Goal: Task Accomplishment & Management: Use online tool/utility

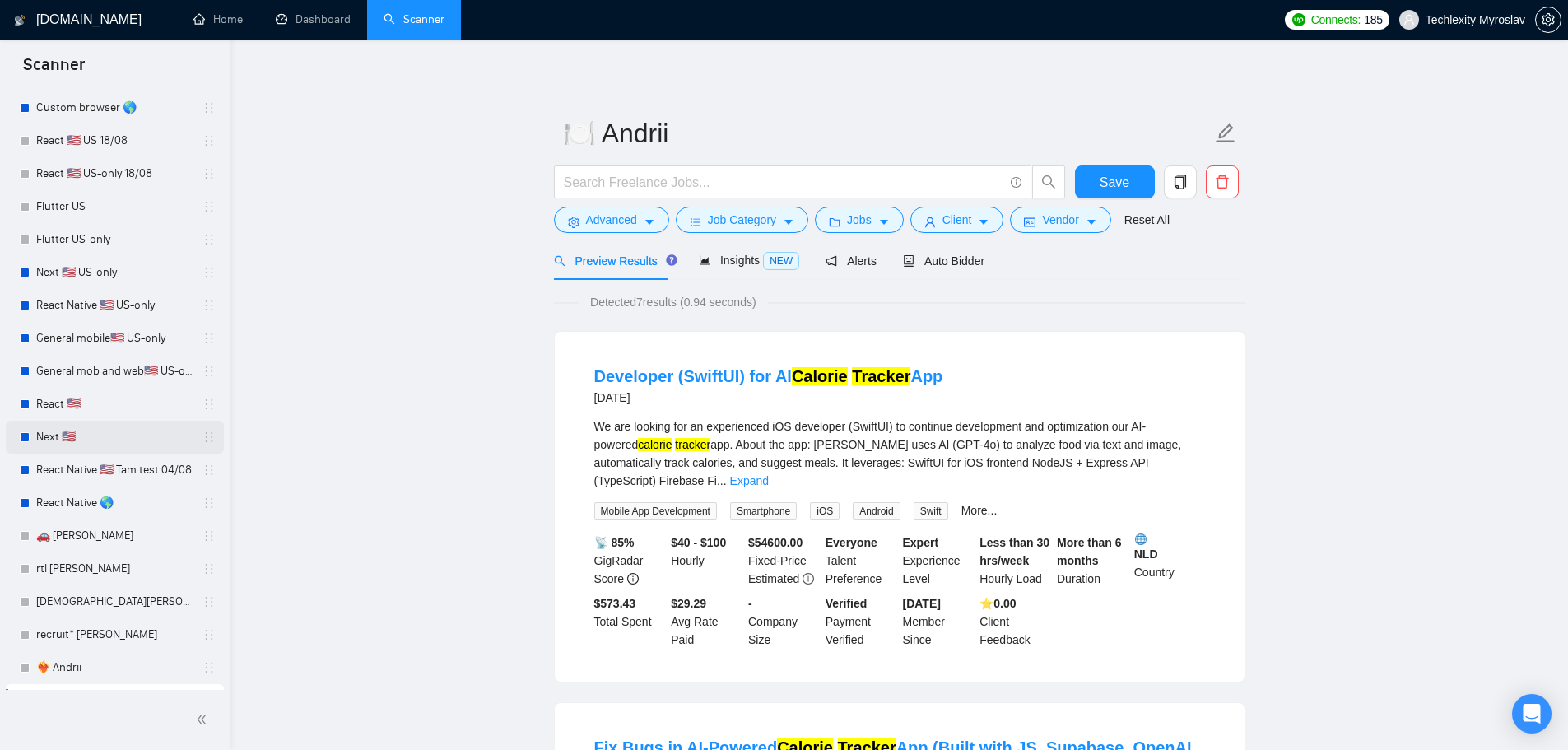
scroll to position [269, 0]
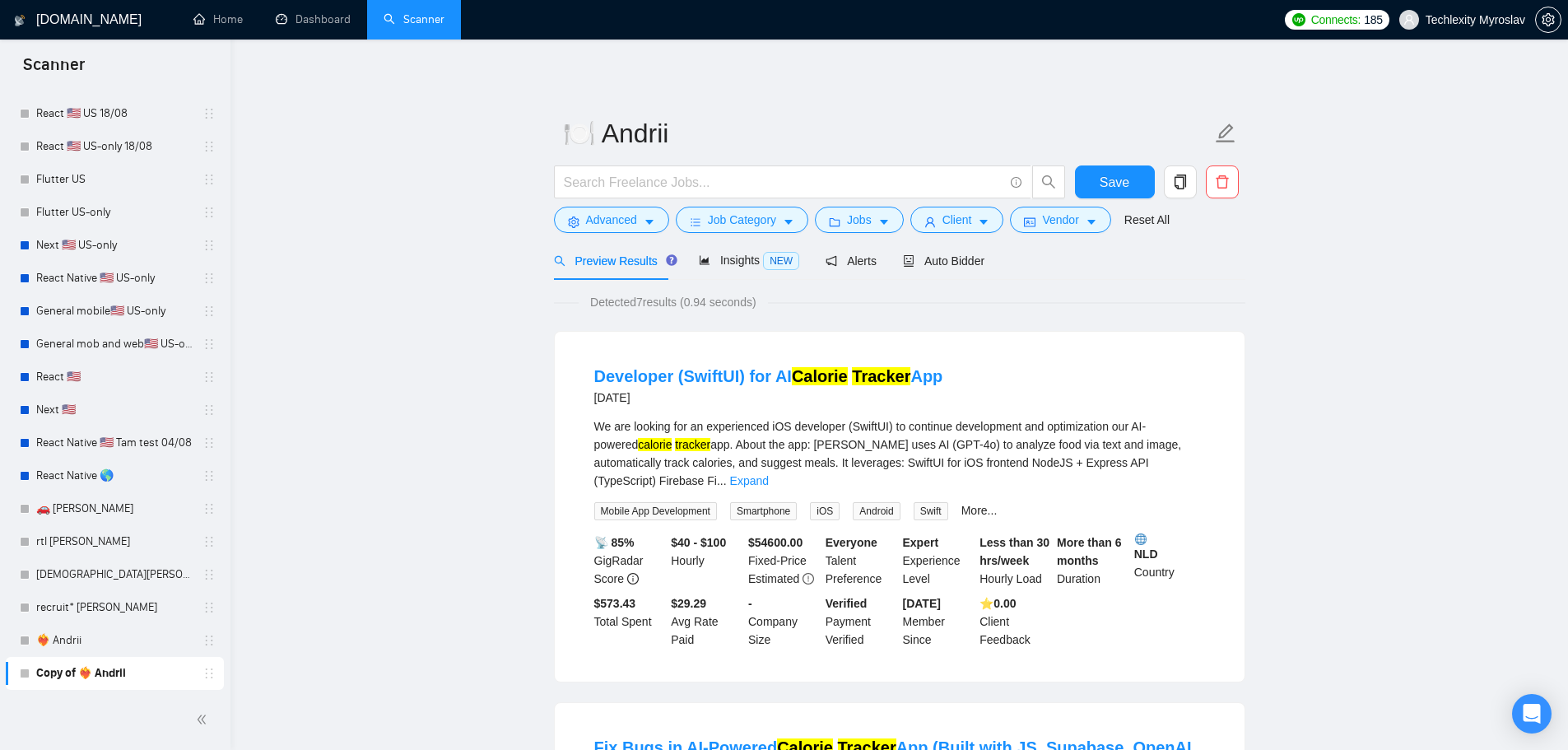
drag, startPoint x: 94, startPoint y: 516, endPoint x: 930, endPoint y: 69, distance: 948.0
click at [94, 516] on link "🚗 [PERSON_NAME]" at bounding box center [114, 508] width 157 height 33
click at [624, 211] on span "Advanced" at bounding box center [611, 220] width 51 height 18
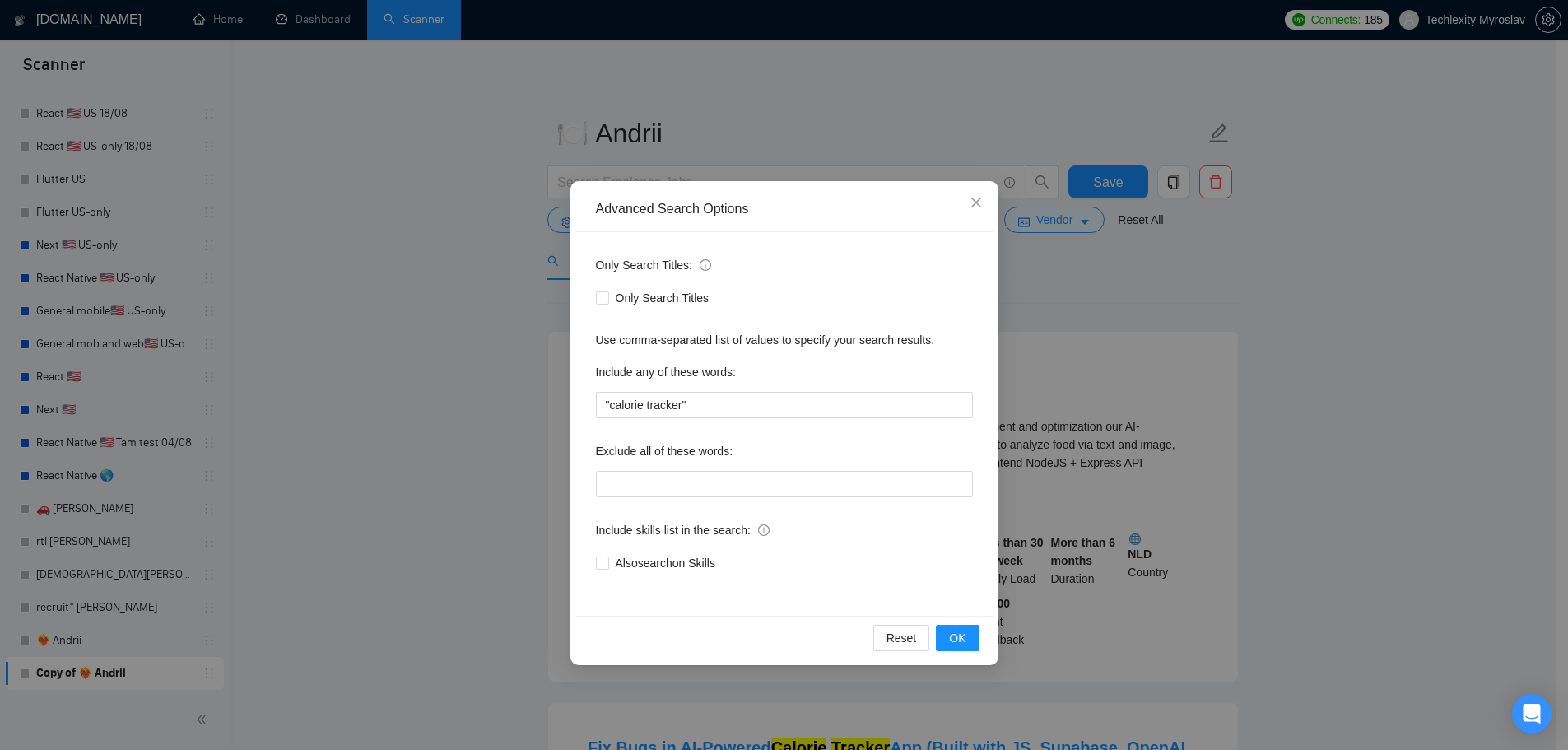
click at [473, 224] on div "Advanced Search Options Only Search Titles: Only Search Titles Use comma-separa…" at bounding box center [784, 375] width 1568 height 750
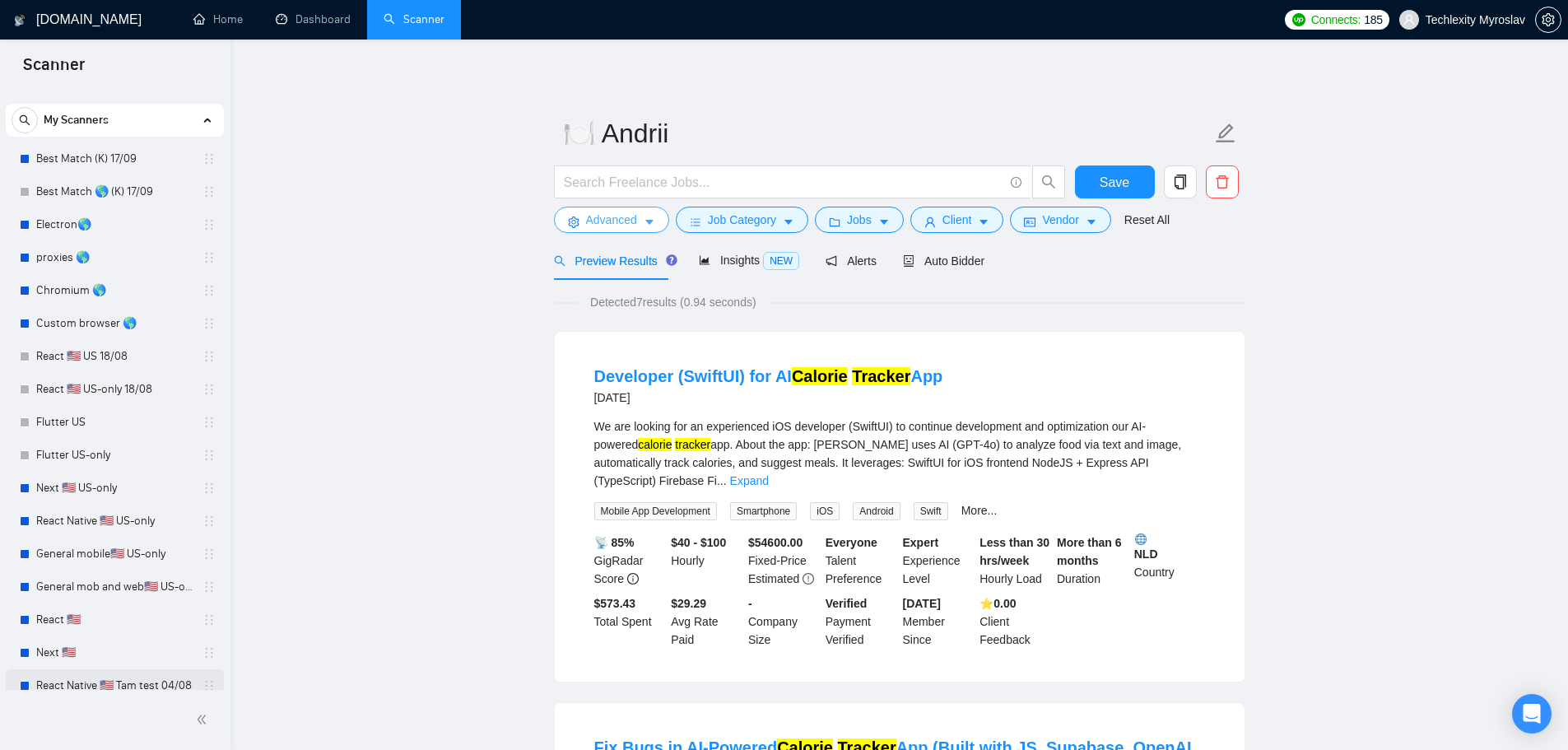
scroll to position [0, 0]
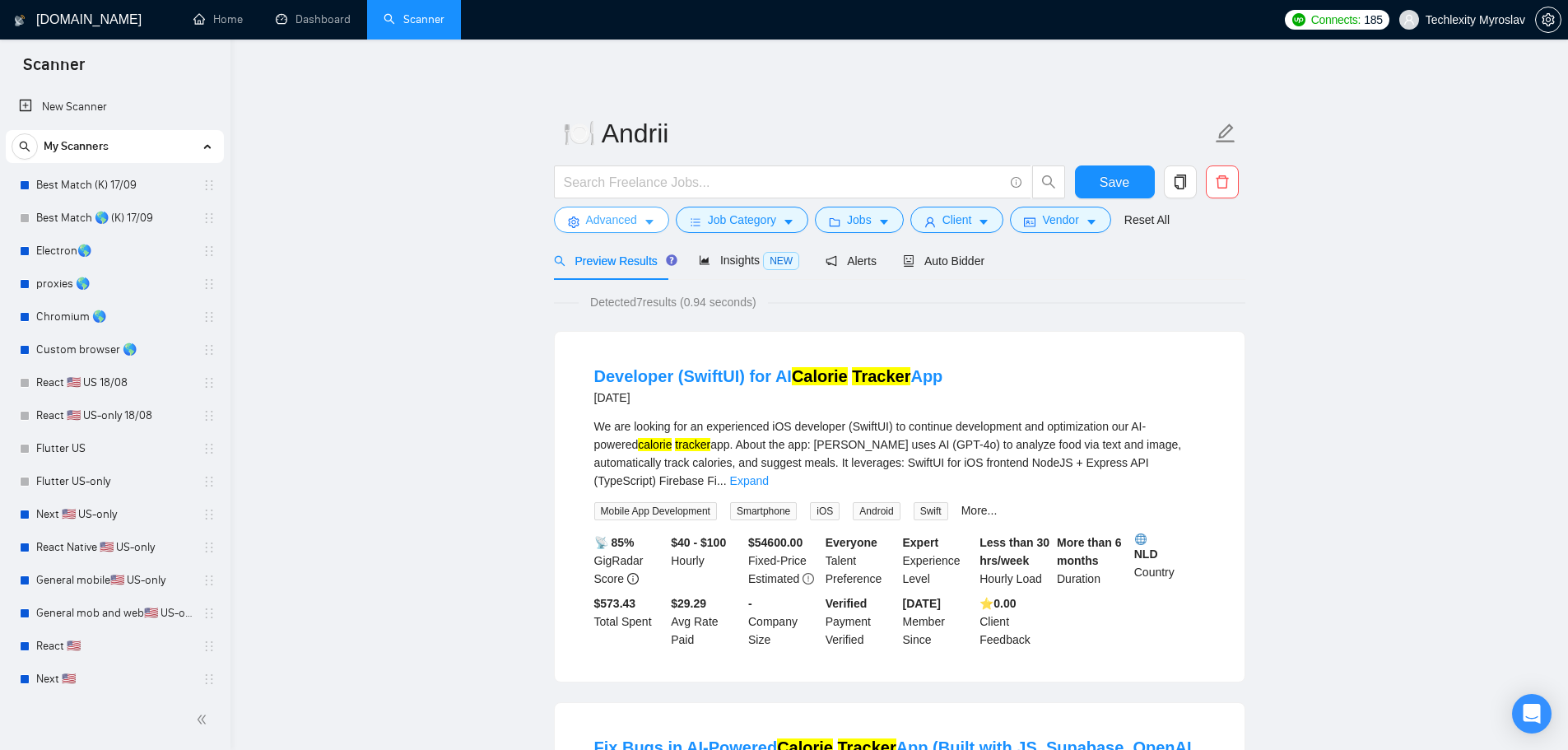
click at [621, 209] on button "Advanced" at bounding box center [611, 219] width 115 height 26
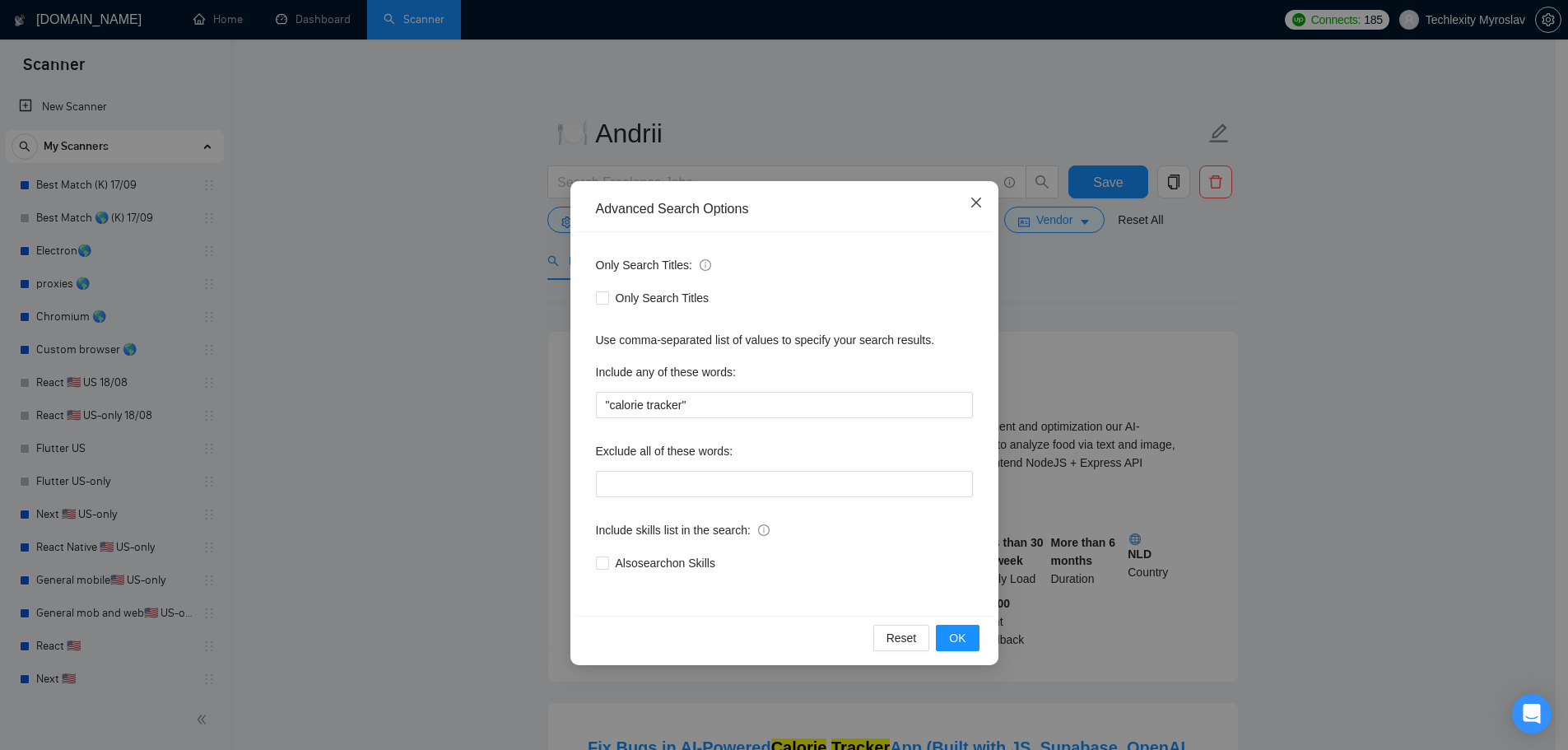
click at [981, 201] on icon "close" at bounding box center [976, 202] width 13 height 13
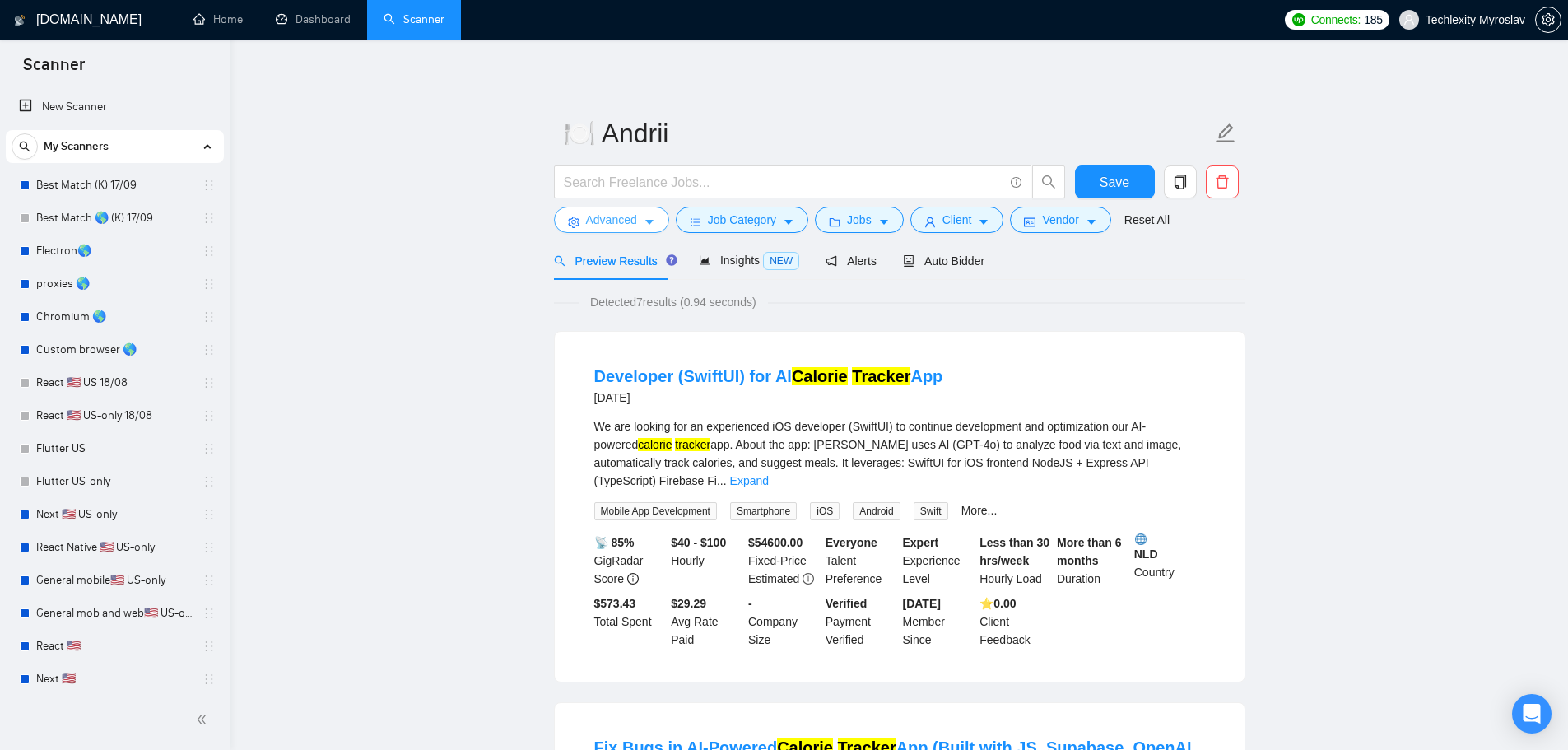
click at [611, 212] on span "Advanced" at bounding box center [611, 220] width 51 height 18
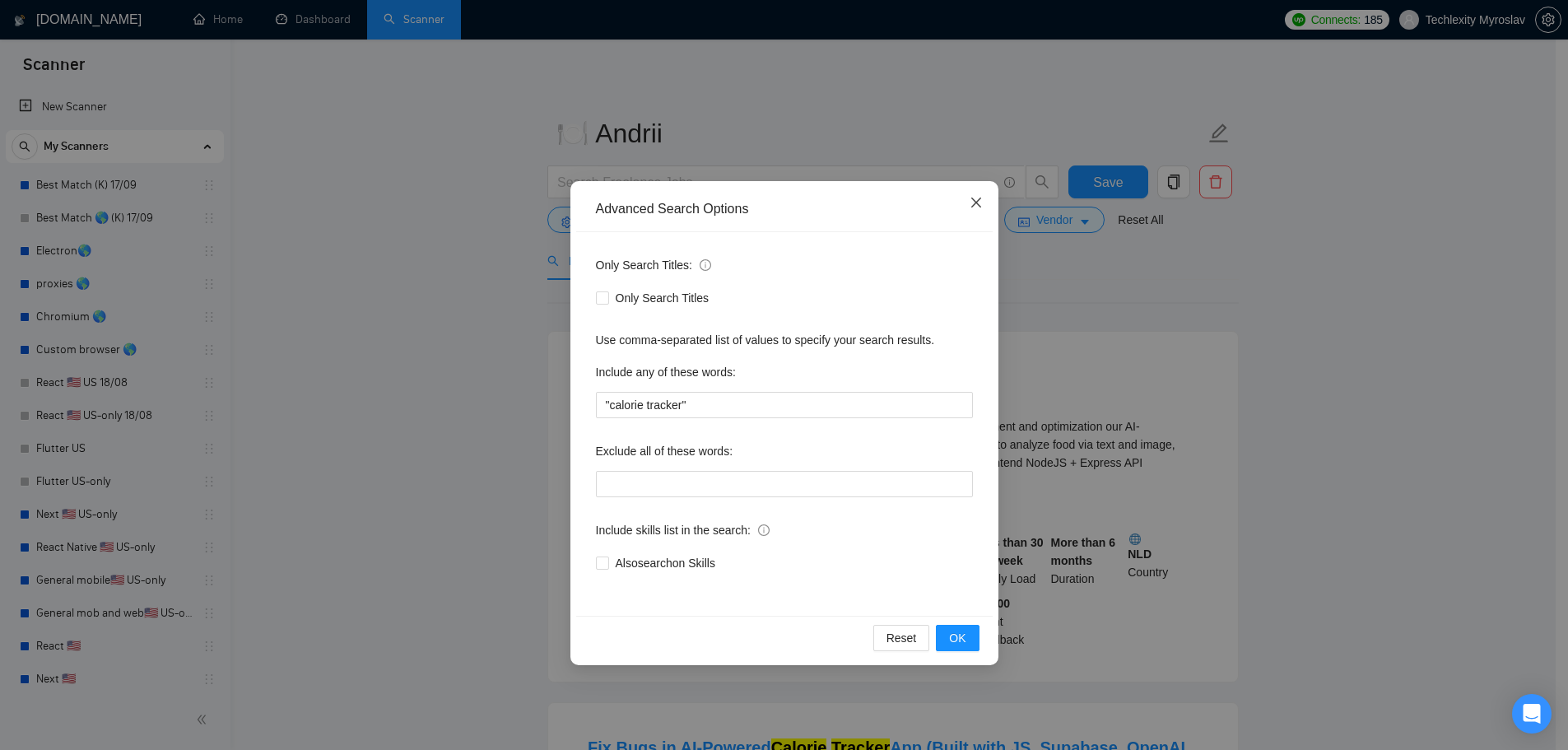
click at [970, 208] on icon "close" at bounding box center [976, 202] width 13 height 13
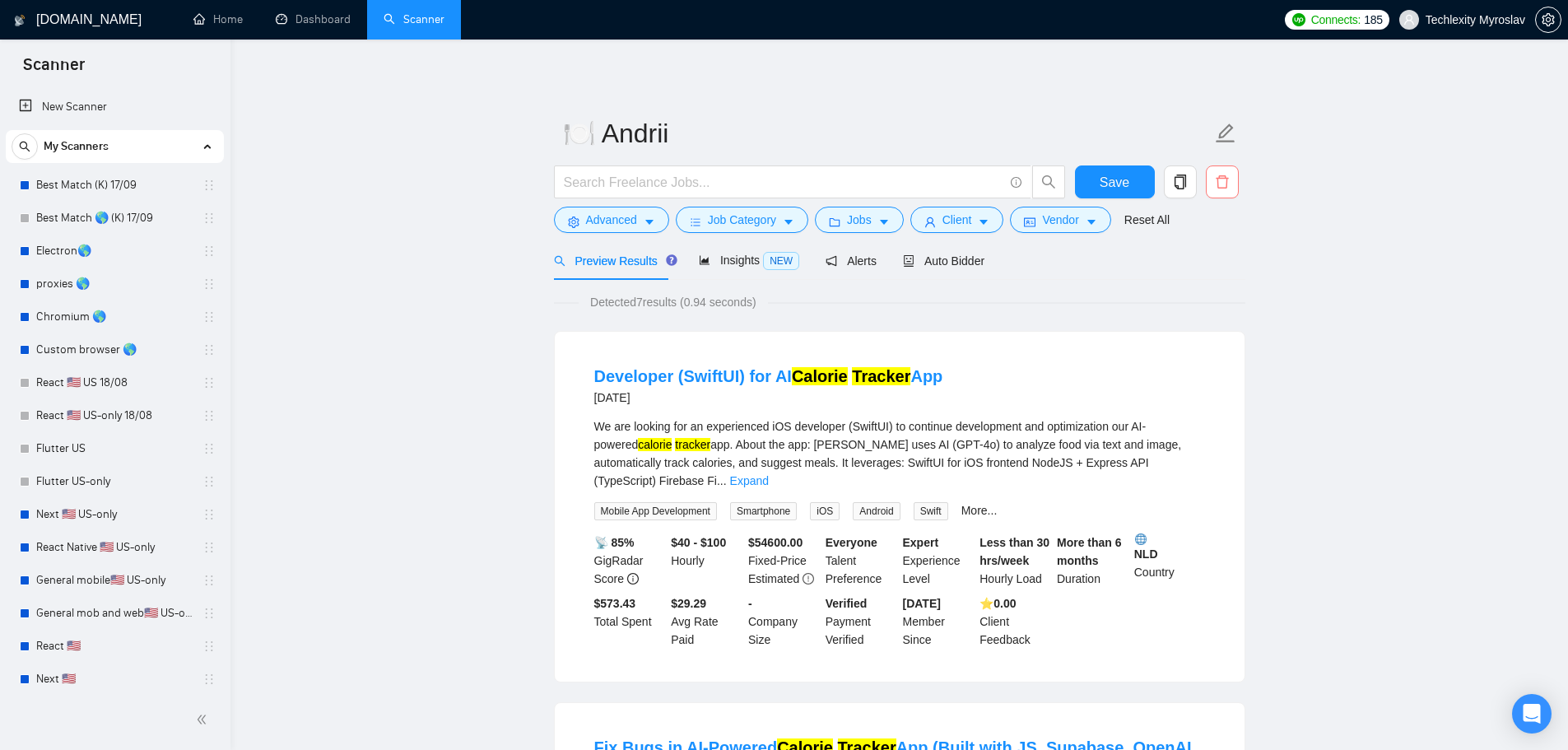
click at [1225, 183] on icon "delete" at bounding box center [1222, 182] width 15 height 15
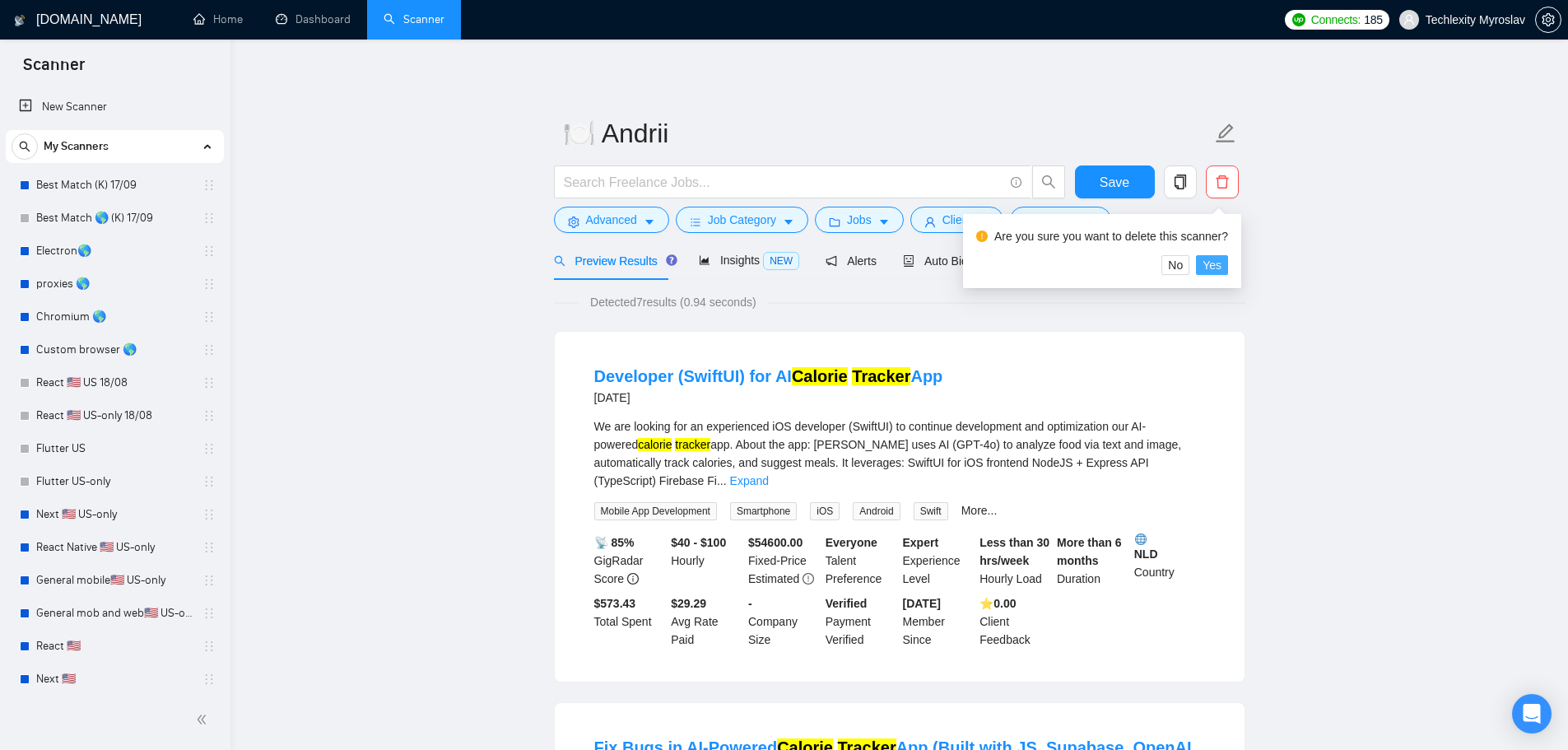
click at [1212, 267] on span "Yes" at bounding box center [1211, 265] width 19 height 18
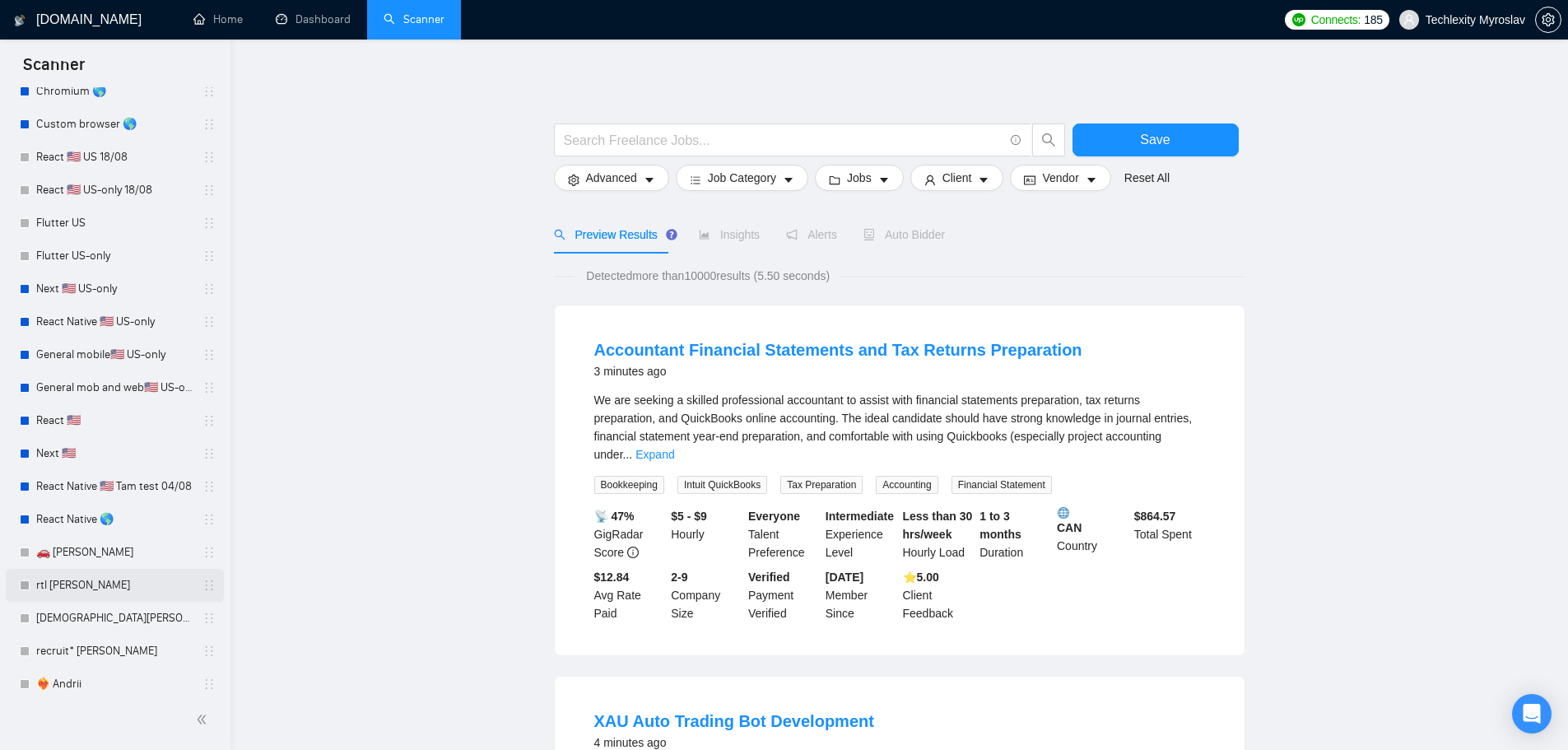
scroll to position [236, 0]
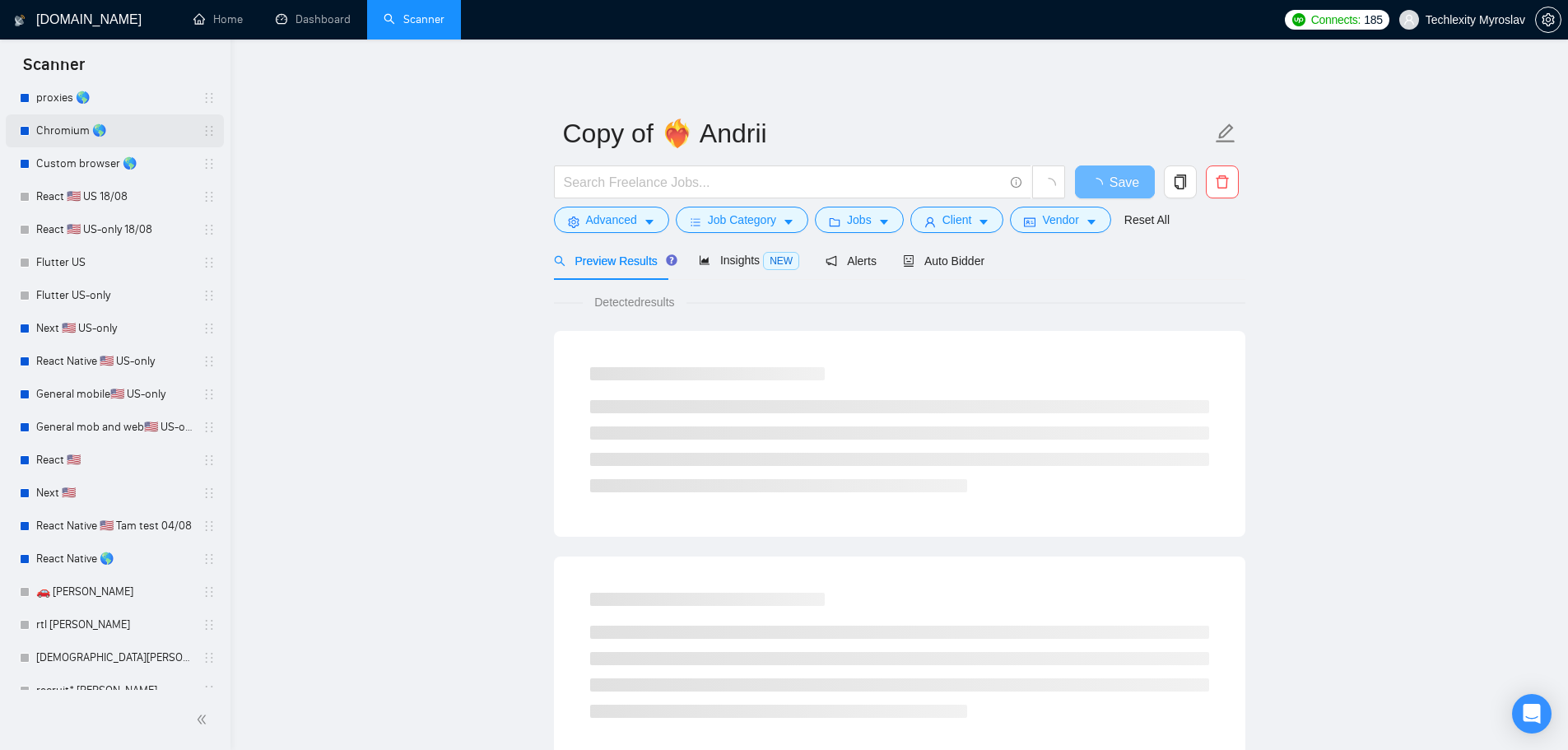
scroll to position [269, 0]
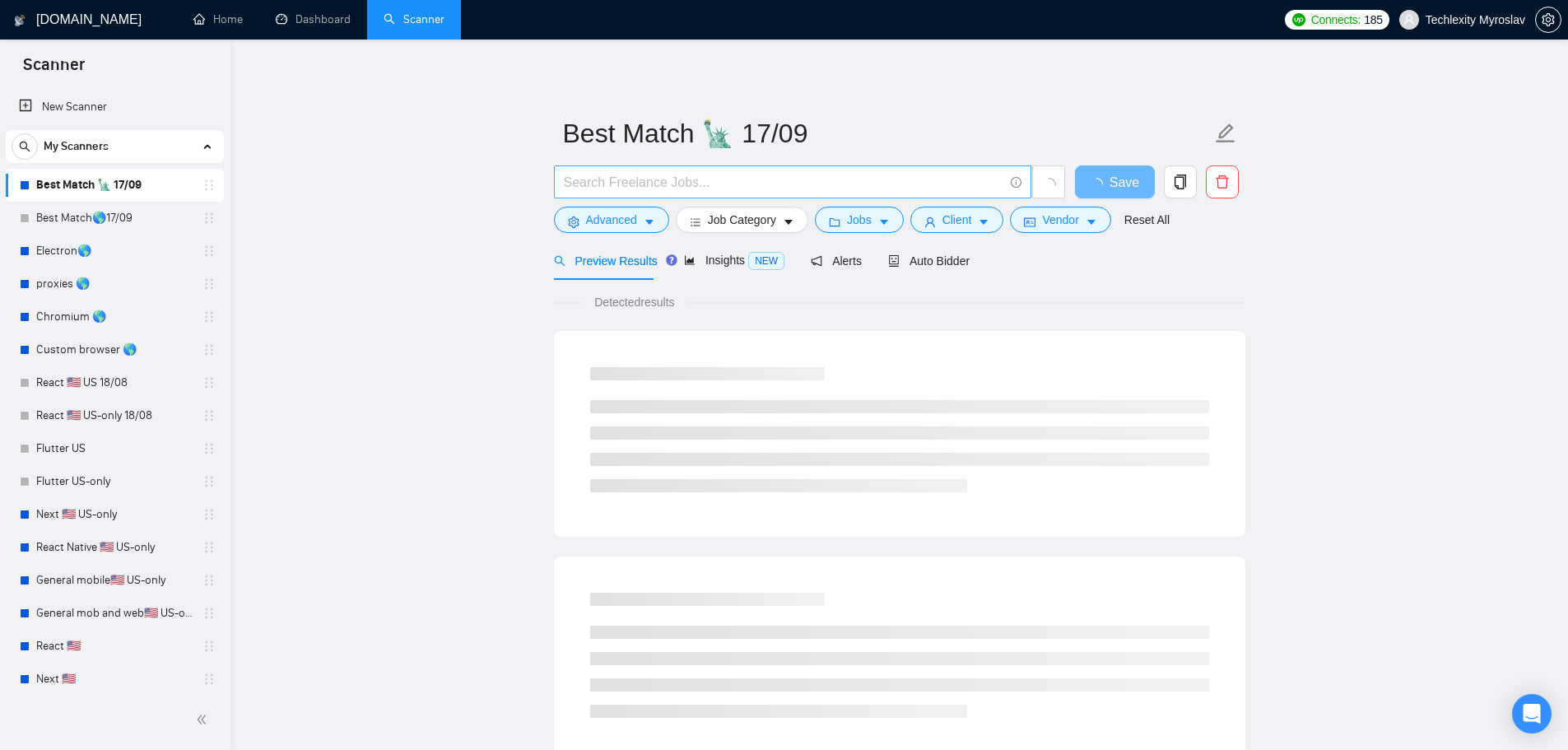
click at [700, 170] on span at bounding box center [792, 182] width 478 height 33
click at [700, 199] on span at bounding box center [792, 182] width 478 height 33
click at [663, 192] on input "text" at bounding box center [783, 182] width 439 height 21
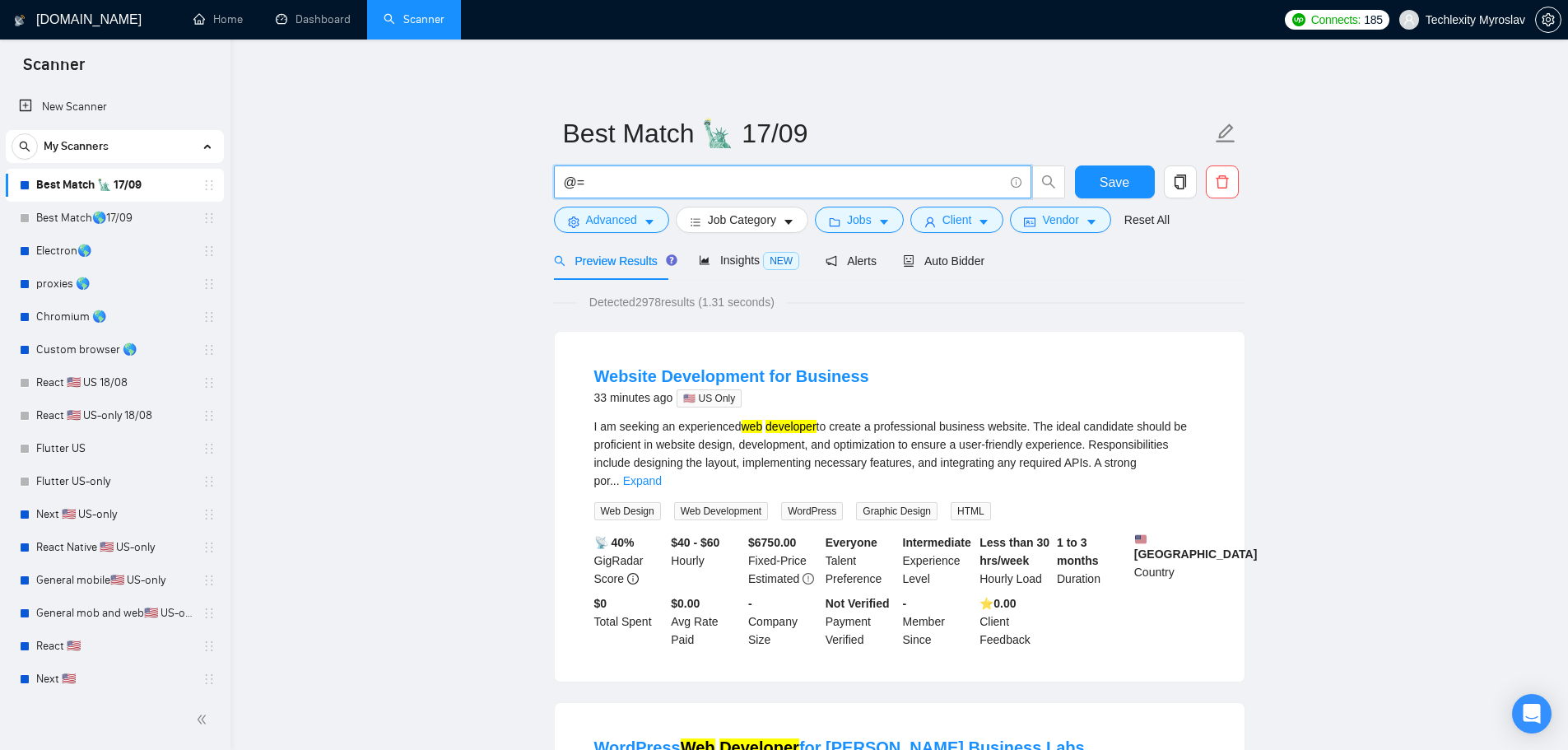
type input "@"
type input ""React Native""
click at [1123, 175] on span "Save" at bounding box center [1114, 182] width 30 height 21
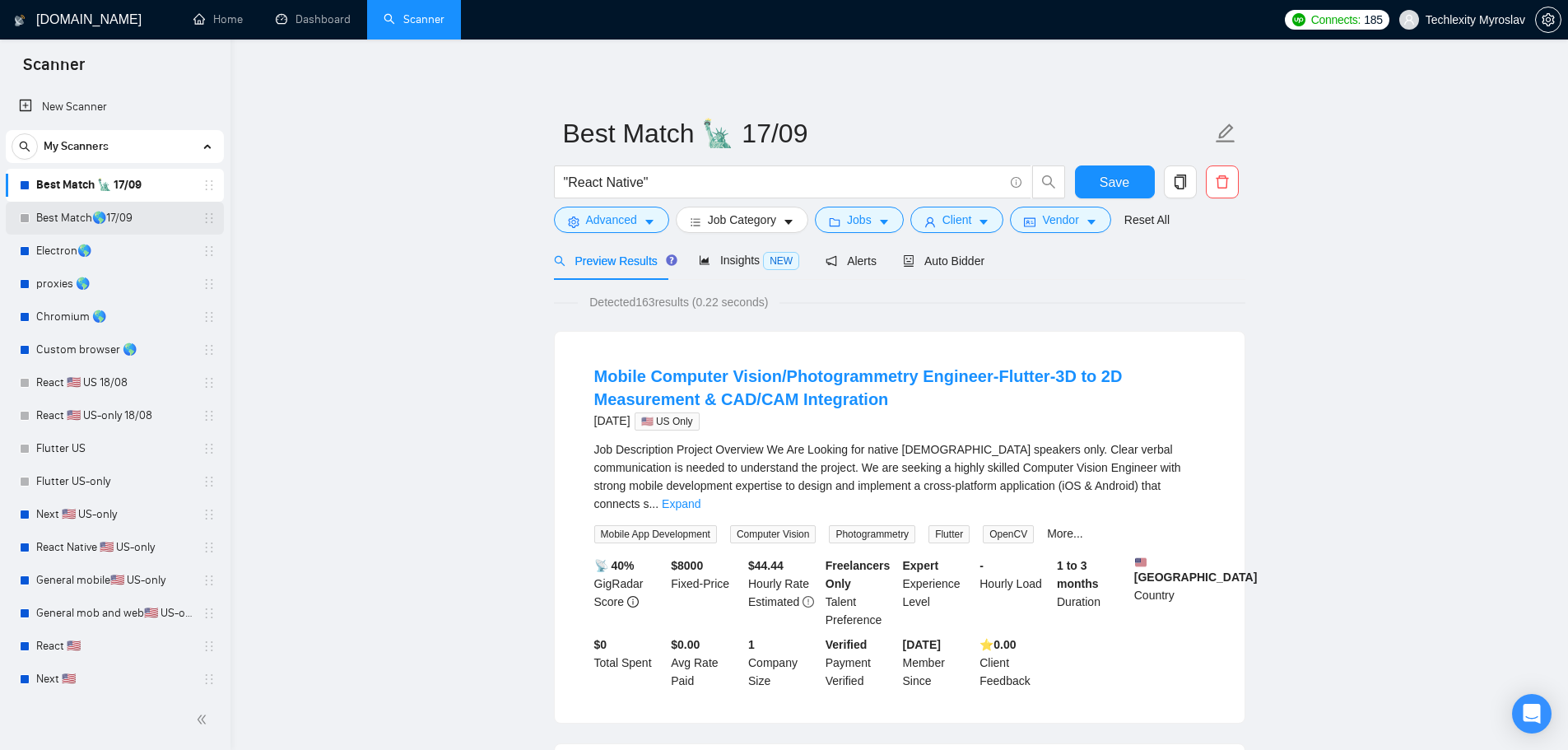
click at [95, 220] on link "Best Match🌎17/09" at bounding box center [114, 217] width 157 height 33
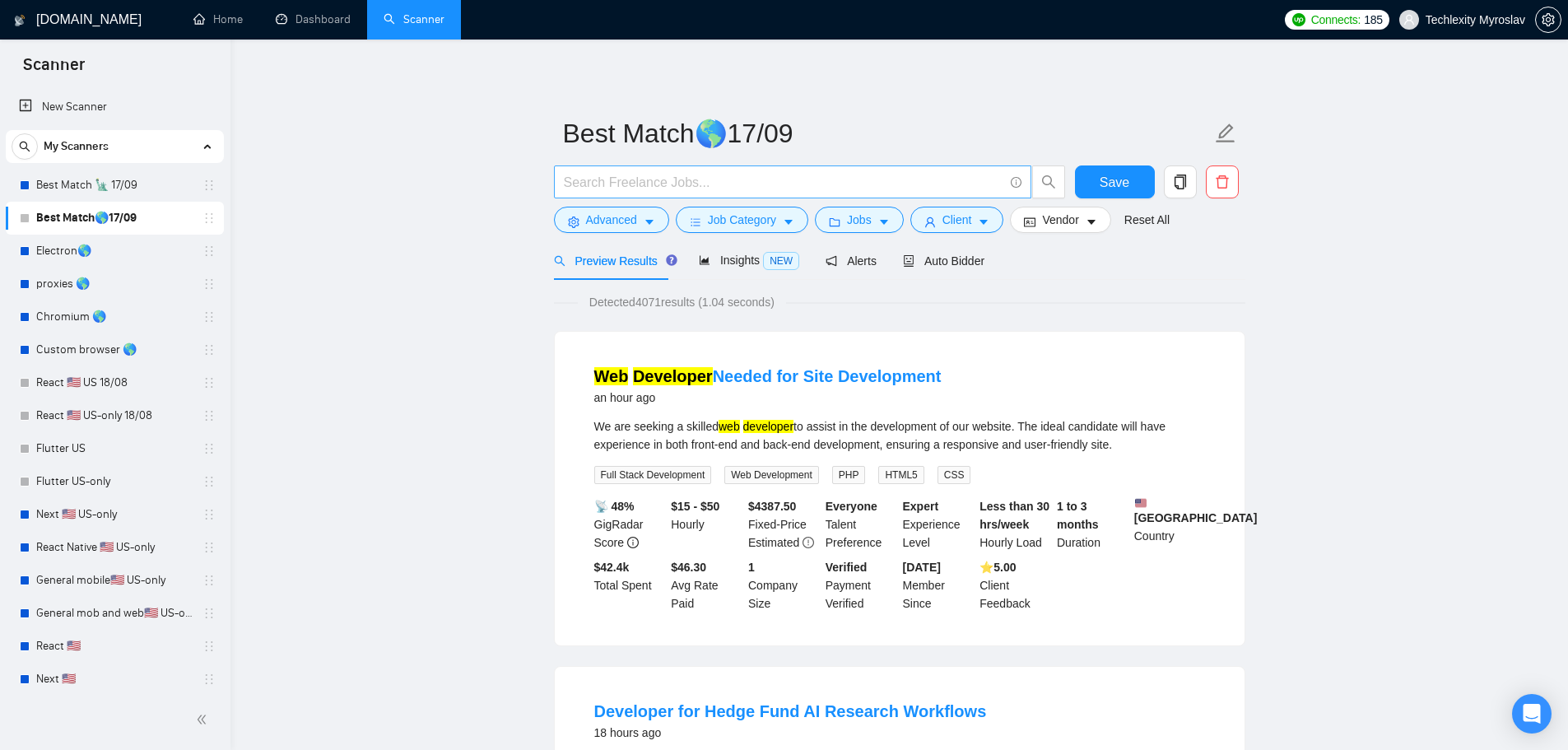
click at [665, 187] on input "text" at bounding box center [783, 182] width 439 height 21
paste input ""React Native""
type input ""React Native""
click at [1111, 192] on span "Save" at bounding box center [1114, 182] width 30 height 21
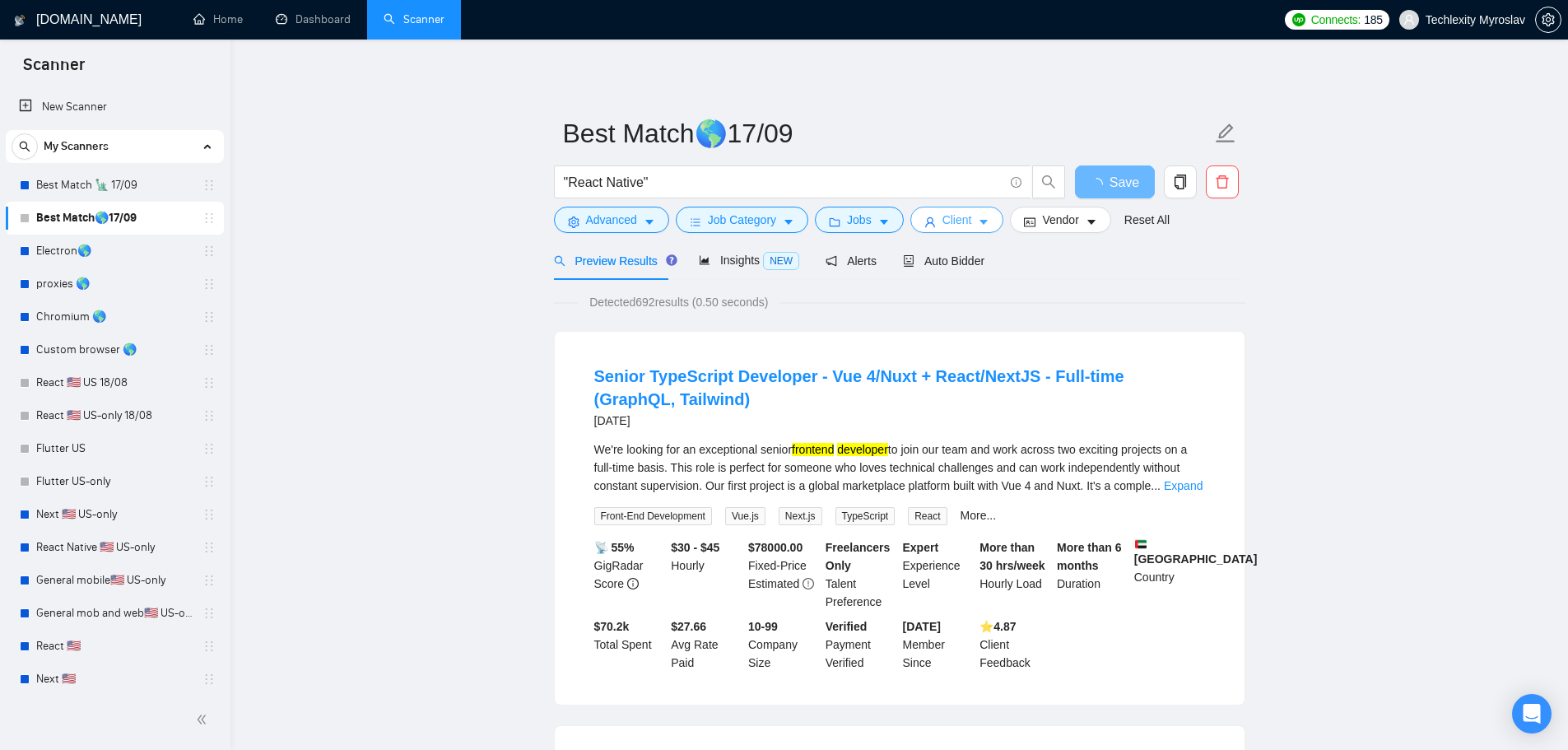
click at [930, 219] on icon "user" at bounding box center [929, 222] width 12 height 12
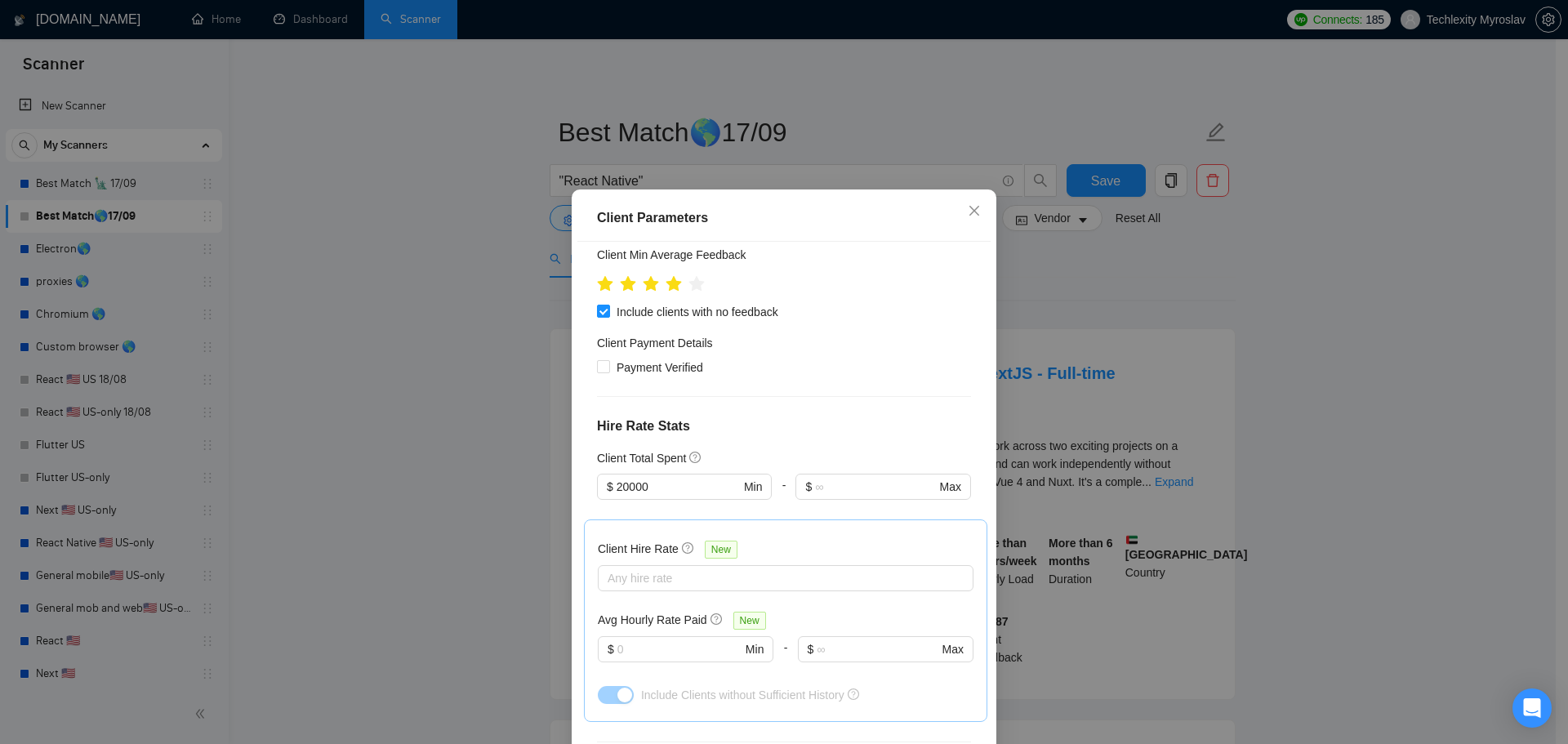
scroll to position [490, 0]
click at [644, 475] on input "20000" at bounding box center [678, 484] width 123 height 18
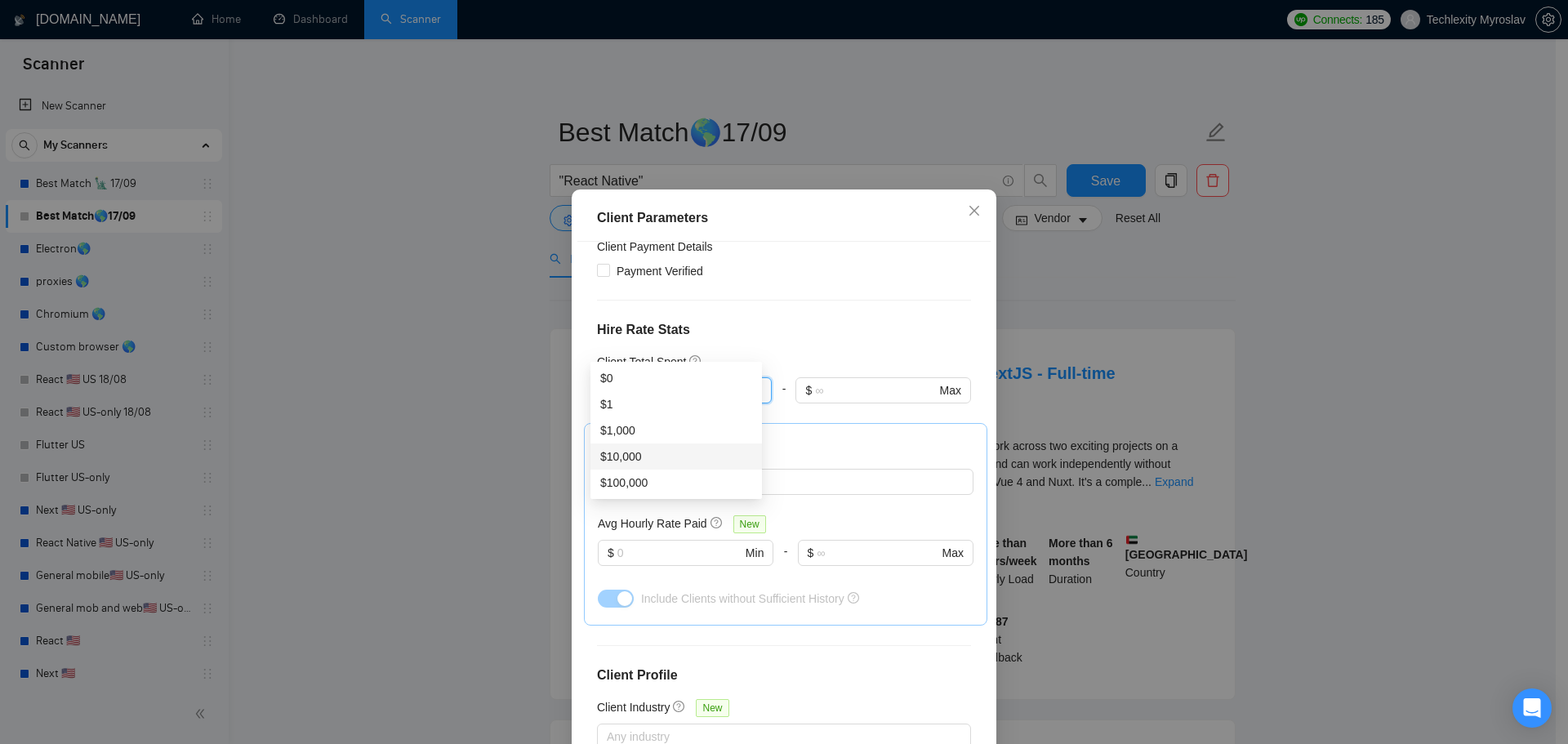
scroll to position [609, 0]
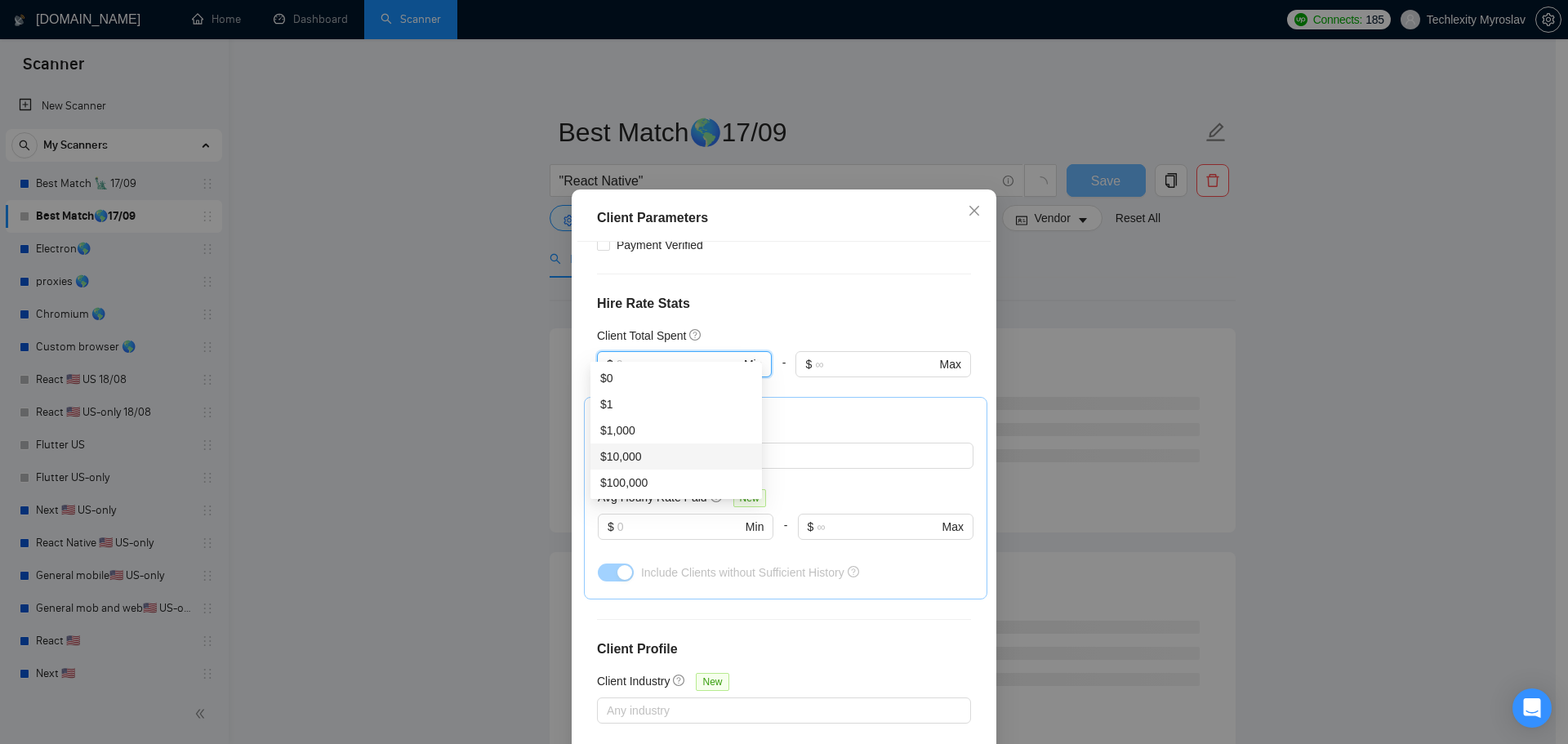
click at [933, 535] on div "Client Location Include Client Countries Select Exclude Client Countries India …" at bounding box center [784, 502] width 414 height 521
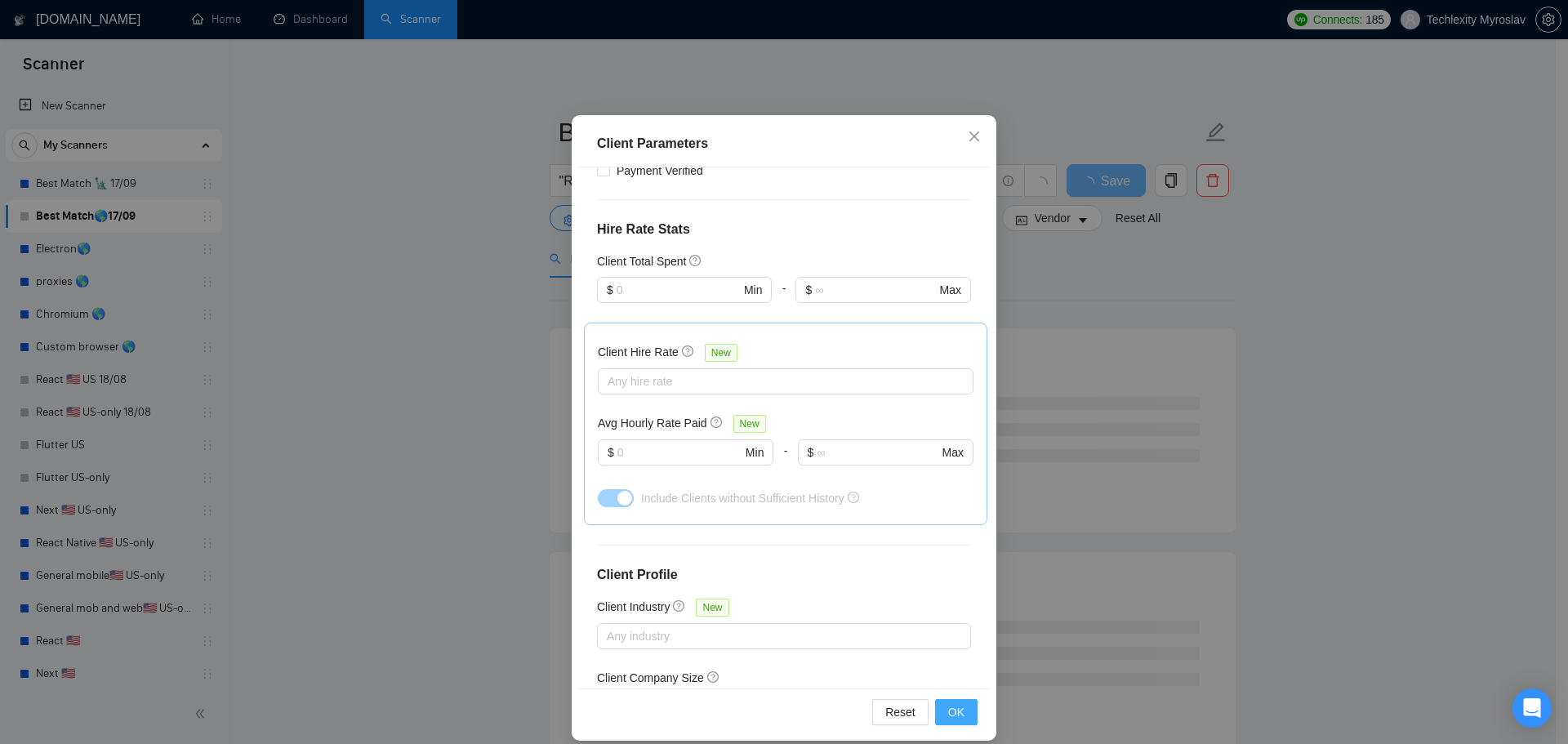
scroll to position [91, 0]
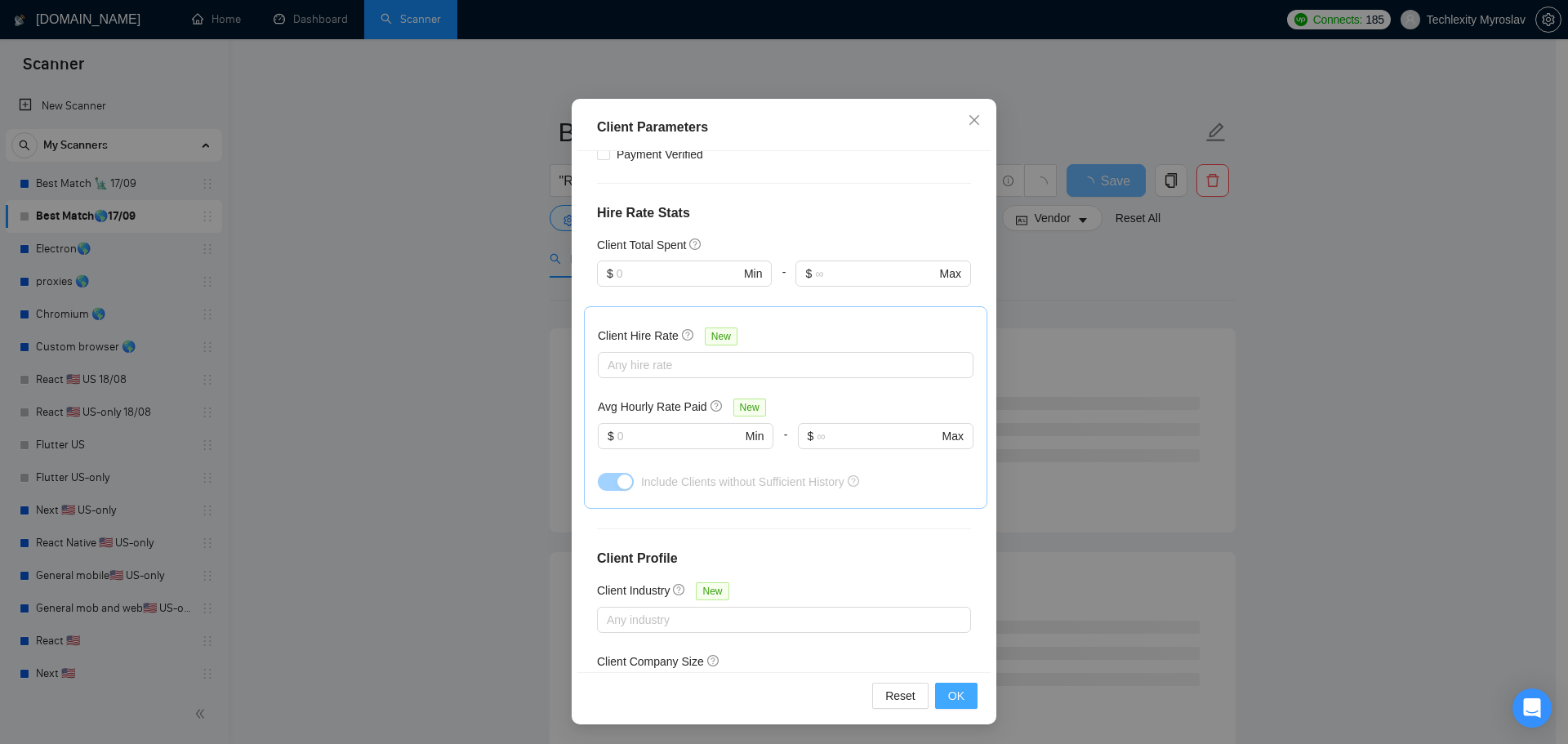
click at [954, 697] on span "OK" at bounding box center [956, 696] width 16 height 18
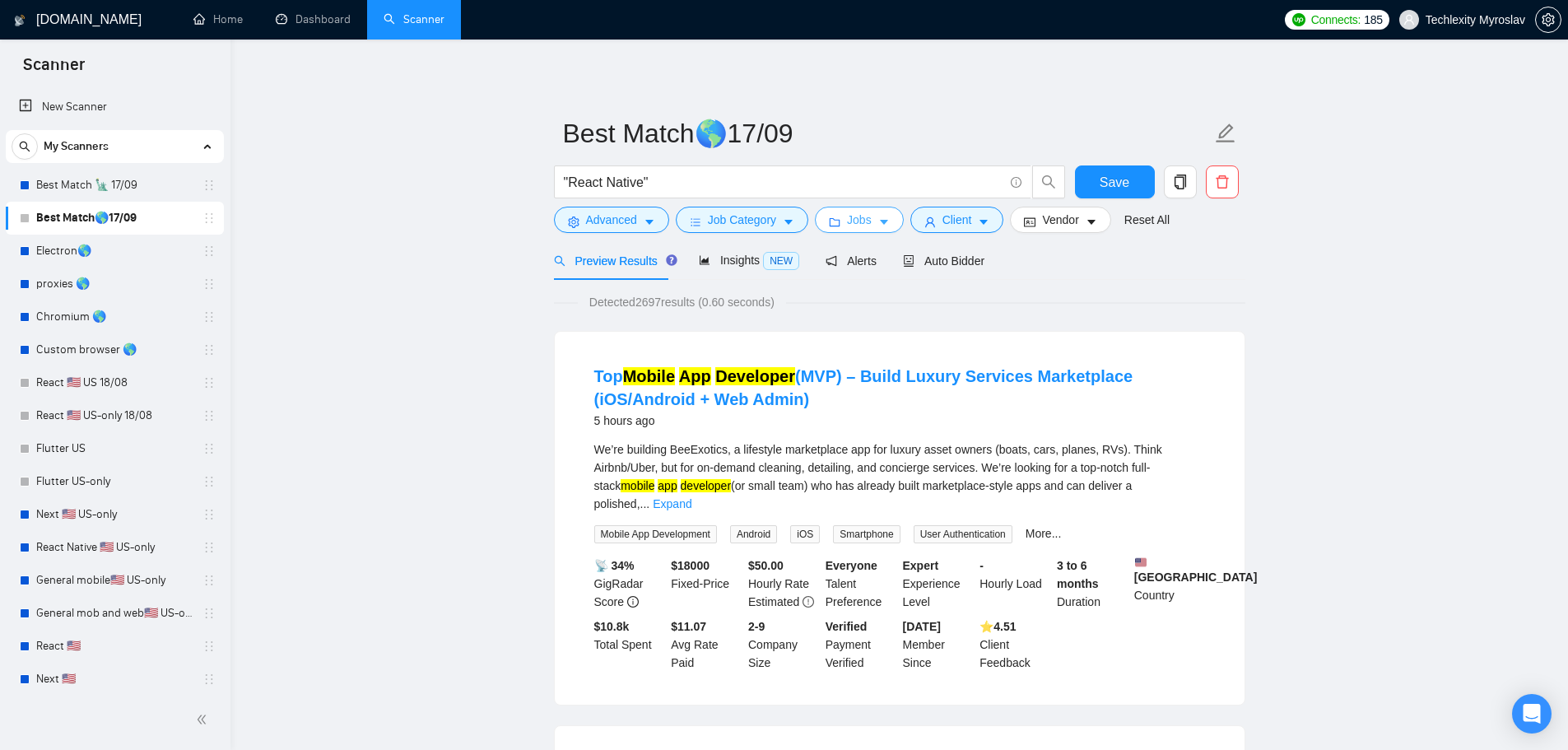
click at [847, 221] on span "Jobs" at bounding box center [860, 220] width 25 height 18
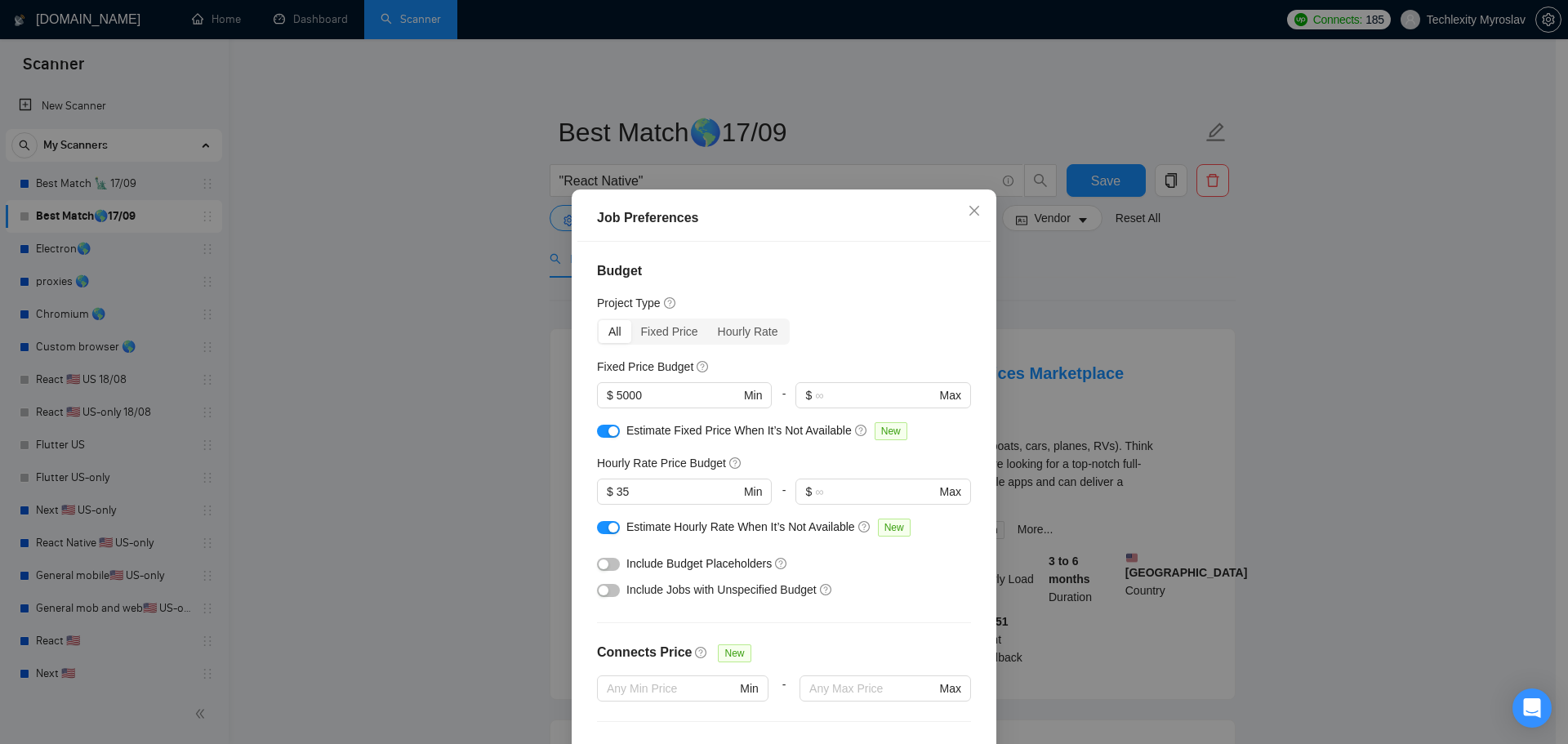
click at [1219, 350] on div "Job Preferences Budget Project Type All Fixed Price Hourly Rate Fixed Price Bud…" at bounding box center [784, 372] width 1568 height 744
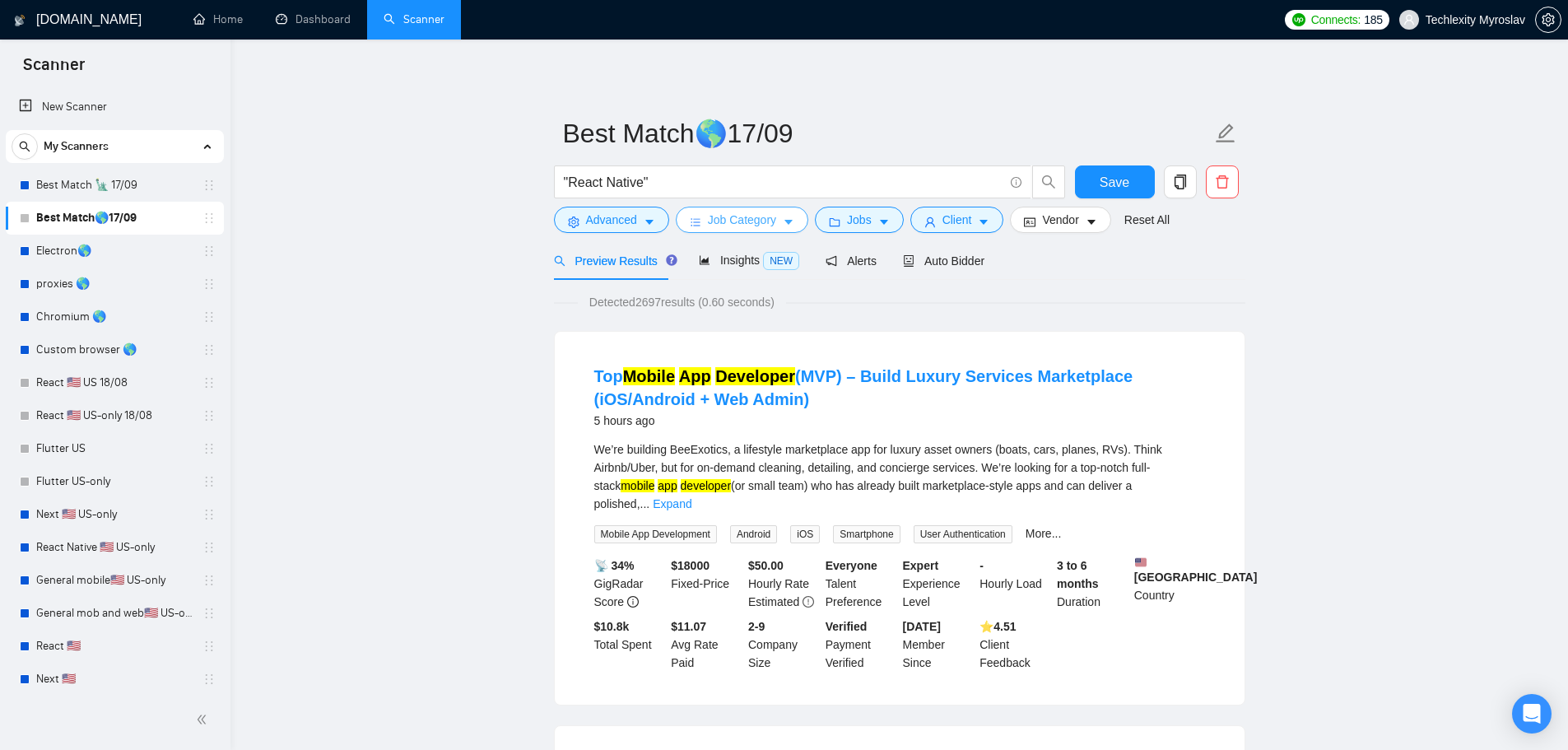
click at [682, 218] on button "Job Category" at bounding box center [742, 219] width 132 height 26
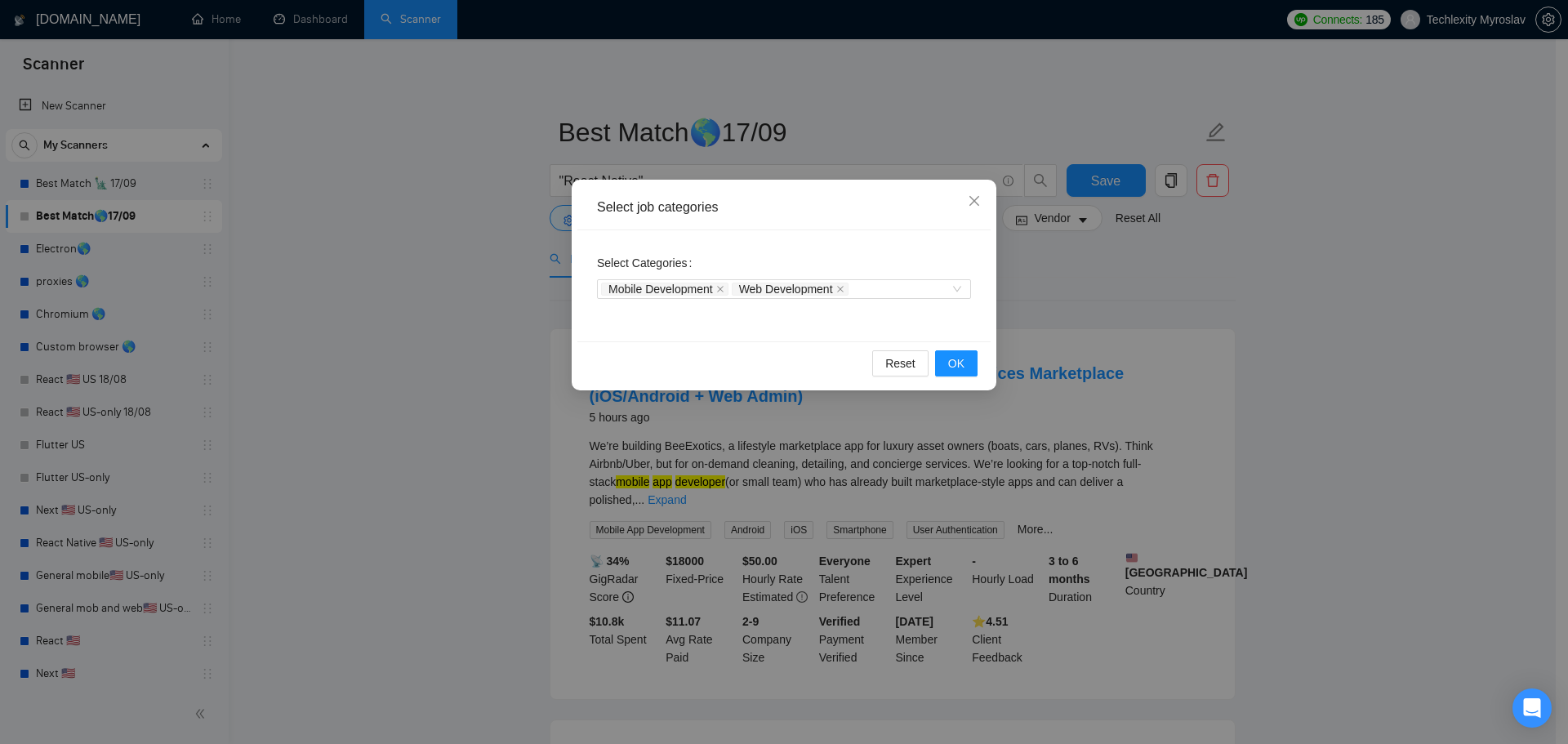
click at [1208, 309] on div "Select job categories Select Categories Mobile Development Web Development Rese…" at bounding box center [784, 372] width 1568 height 744
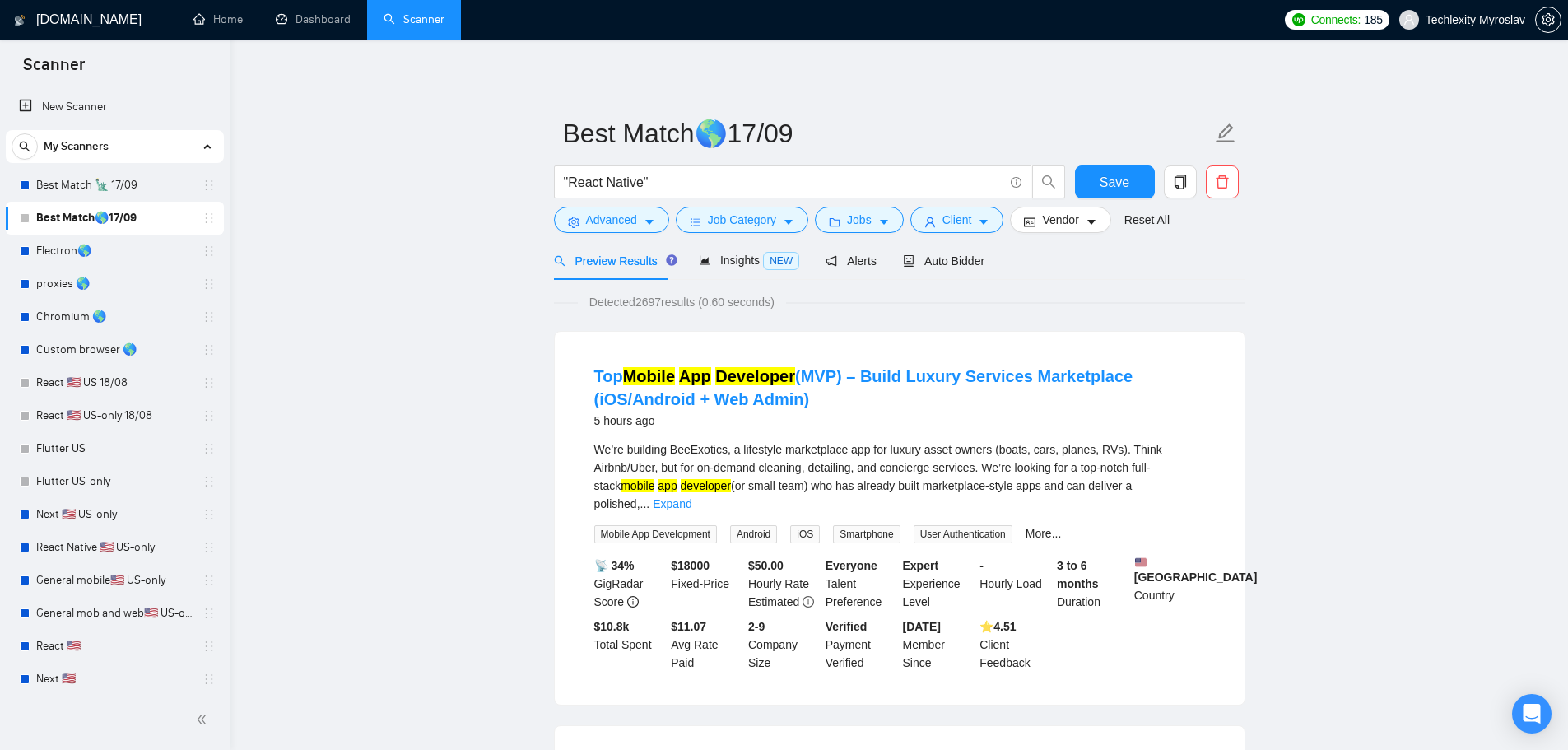
drag, startPoint x: 77, startPoint y: 185, endPoint x: 946, endPoint y: 57, distance: 878.4
click at [77, 185] on link "Best Match 🗽 17/09" at bounding box center [114, 185] width 157 height 33
click at [1109, 182] on span "Save" at bounding box center [1114, 182] width 30 height 21
click at [67, 195] on link "Best Match 🗽 17/09" at bounding box center [114, 185] width 157 height 33
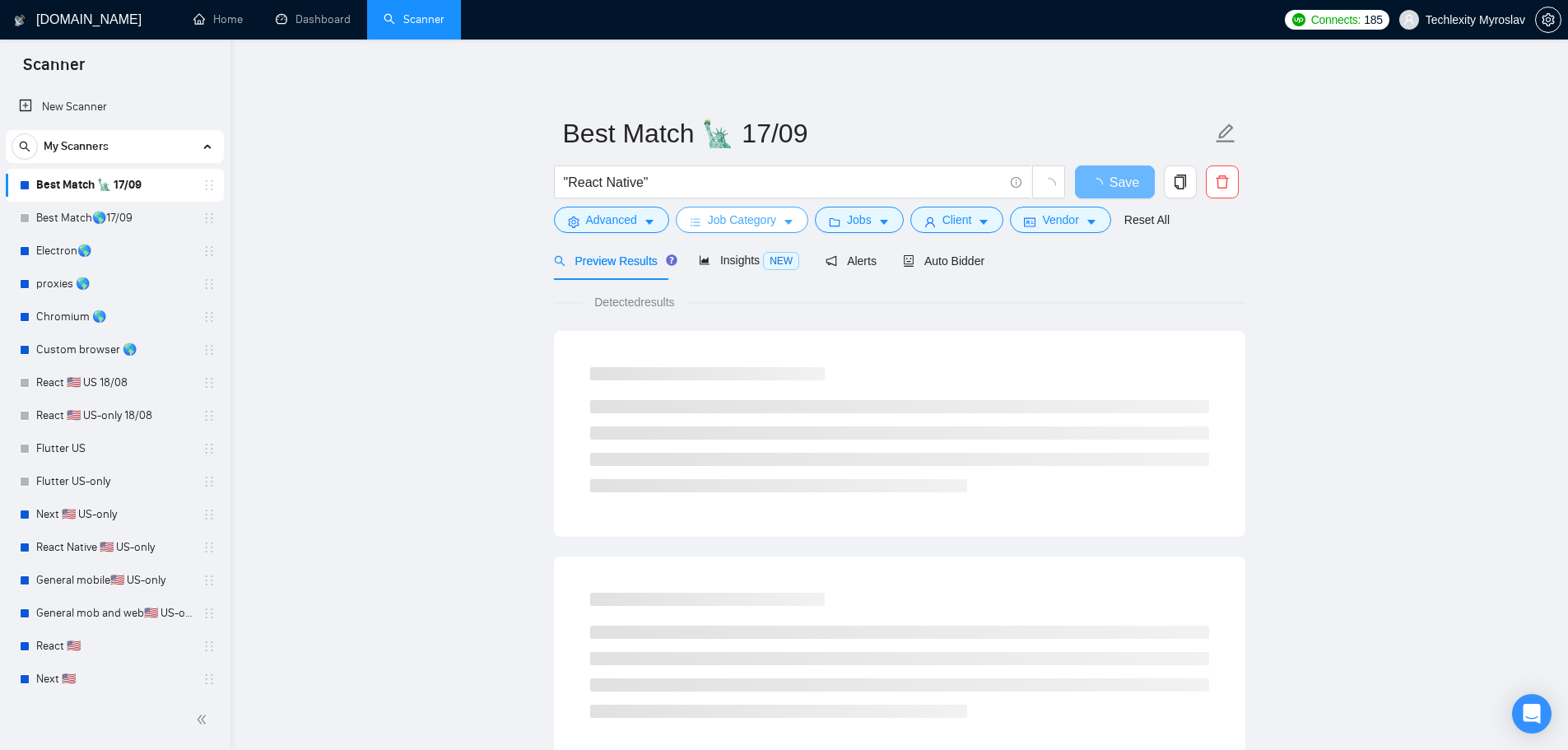
click at [760, 222] on span "Job Category" at bounding box center [742, 220] width 68 height 18
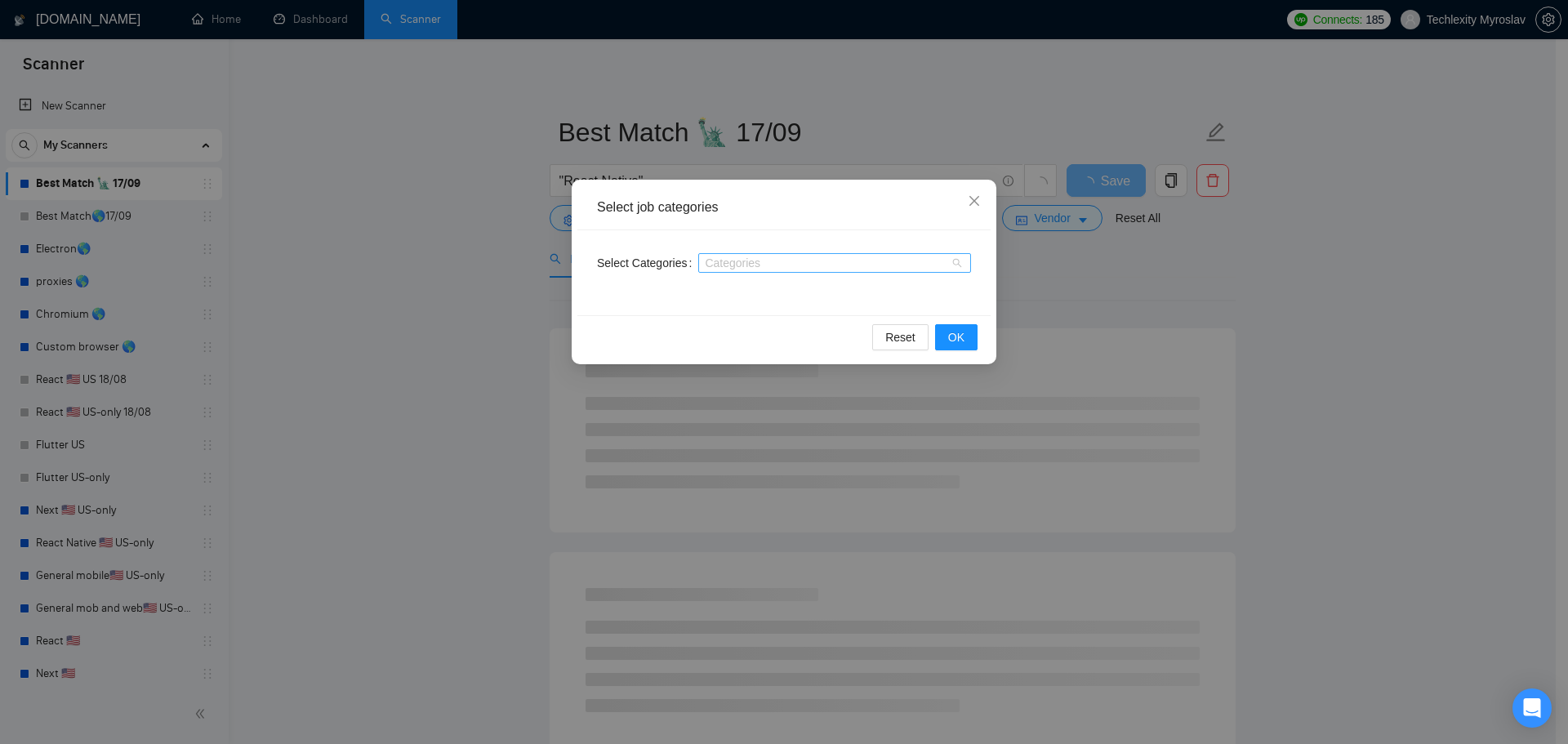
click at [739, 269] on div at bounding box center [827, 263] width 249 height 13
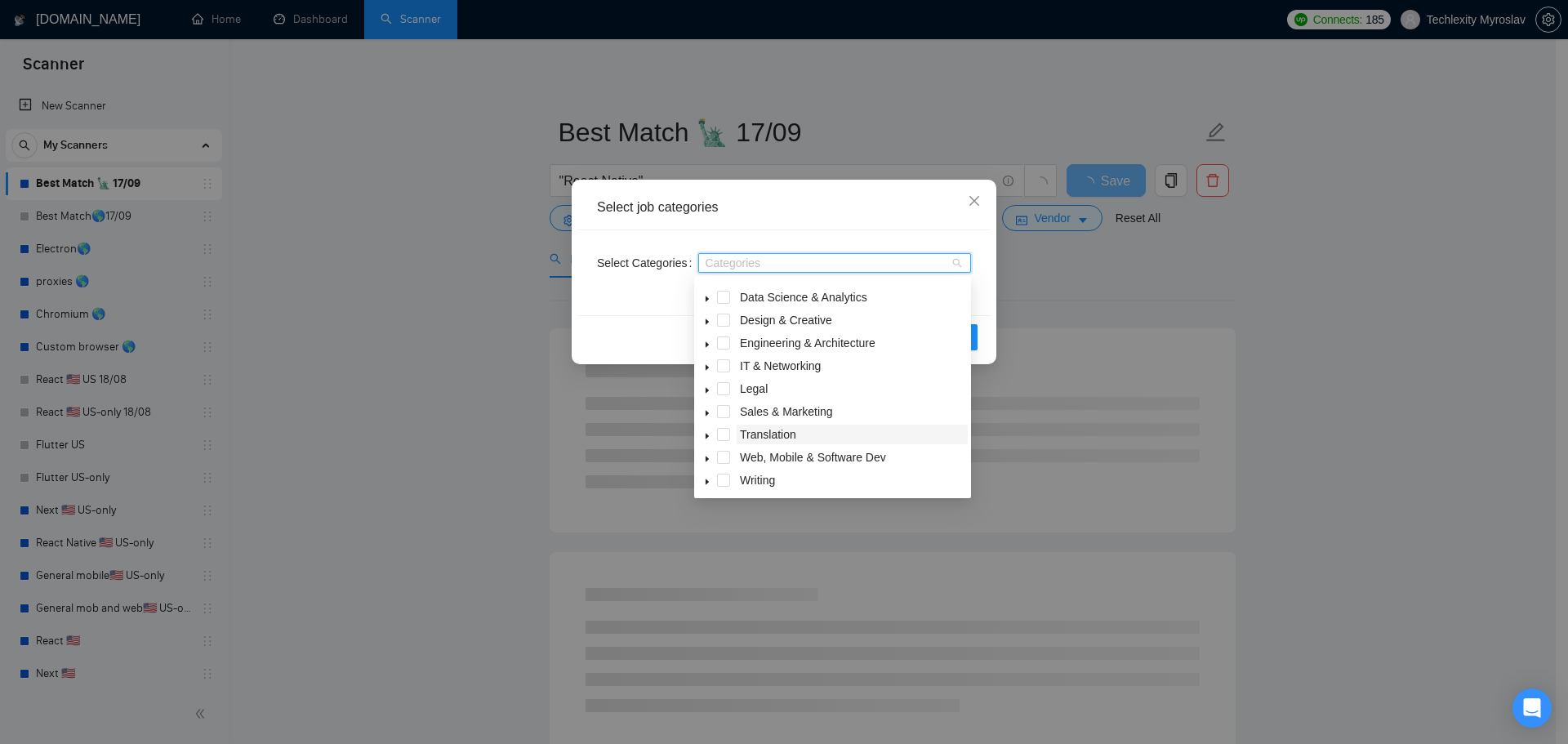
scroll to position [66, 0]
click at [761, 456] on span "Web, Mobile & Software Dev" at bounding box center [812, 455] width 147 height 13
click at [729, 455] on span at bounding box center [724, 455] width 13 height 13
click at [711, 455] on span at bounding box center [708, 455] width 20 height 20
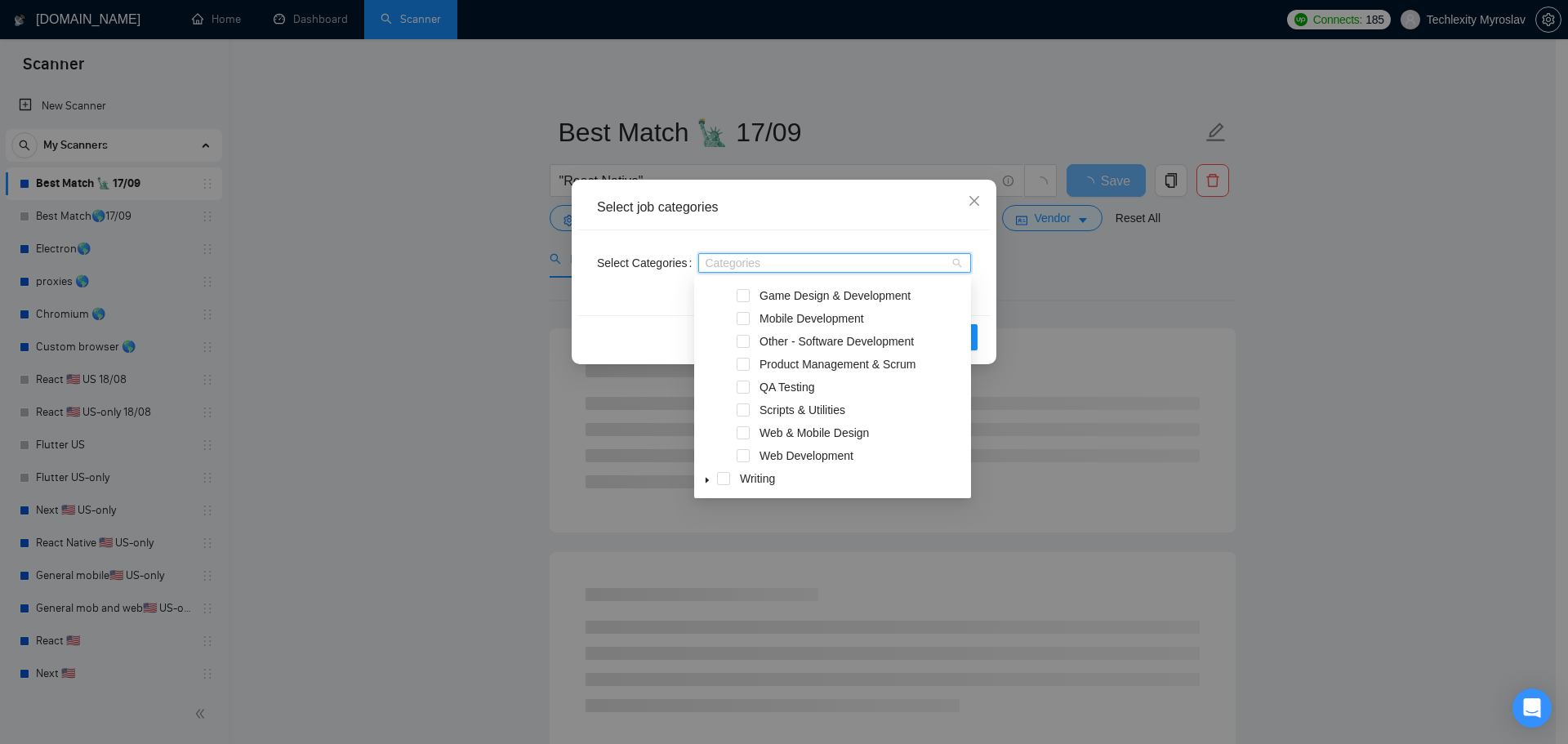
click at [750, 455] on div "Web Development" at bounding box center [833, 457] width 271 height 23
click at [748, 456] on span at bounding box center [743, 455] width 13 height 13
click at [748, 320] on span at bounding box center [743, 318] width 13 height 13
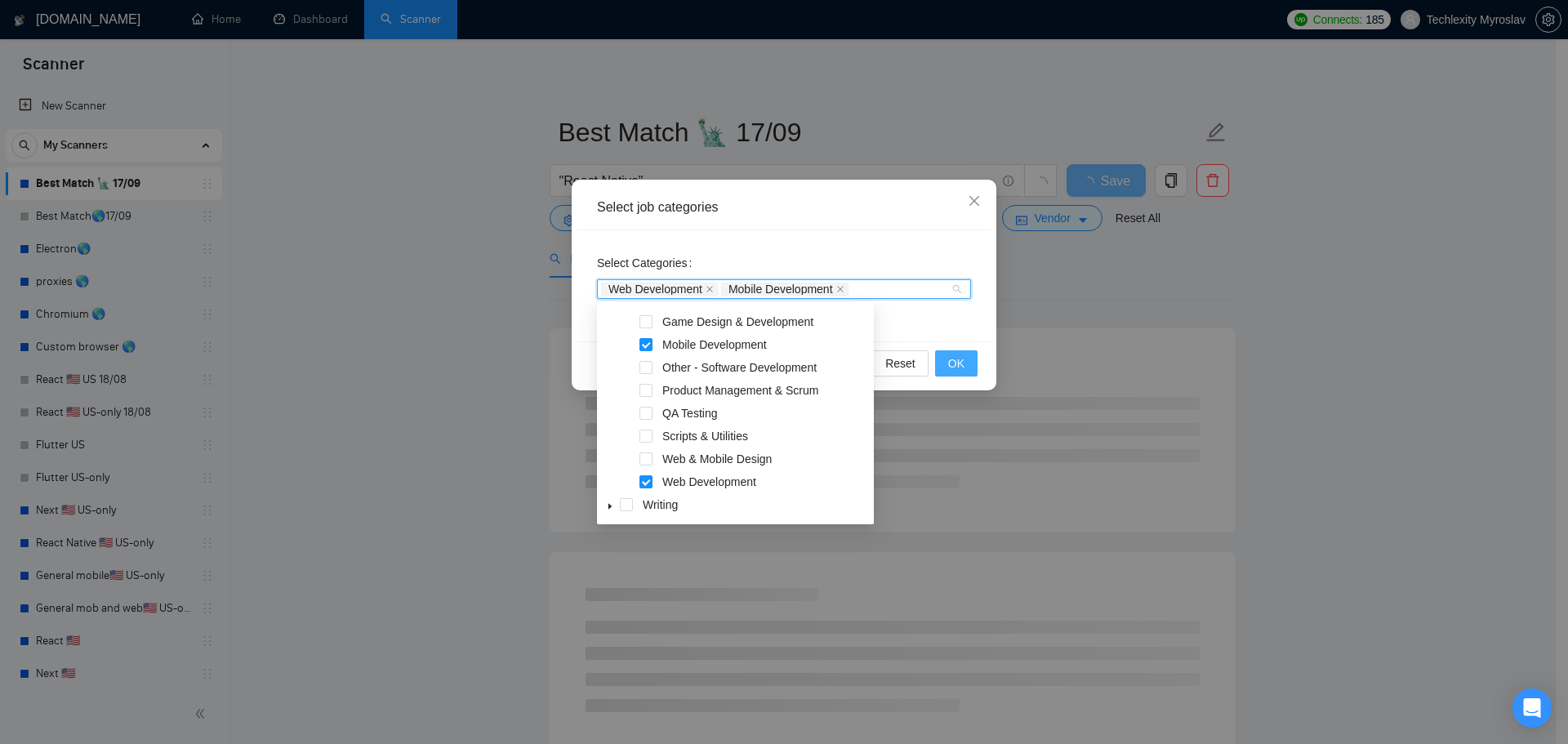
click at [962, 359] on span "OK" at bounding box center [956, 363] width 16 height 18
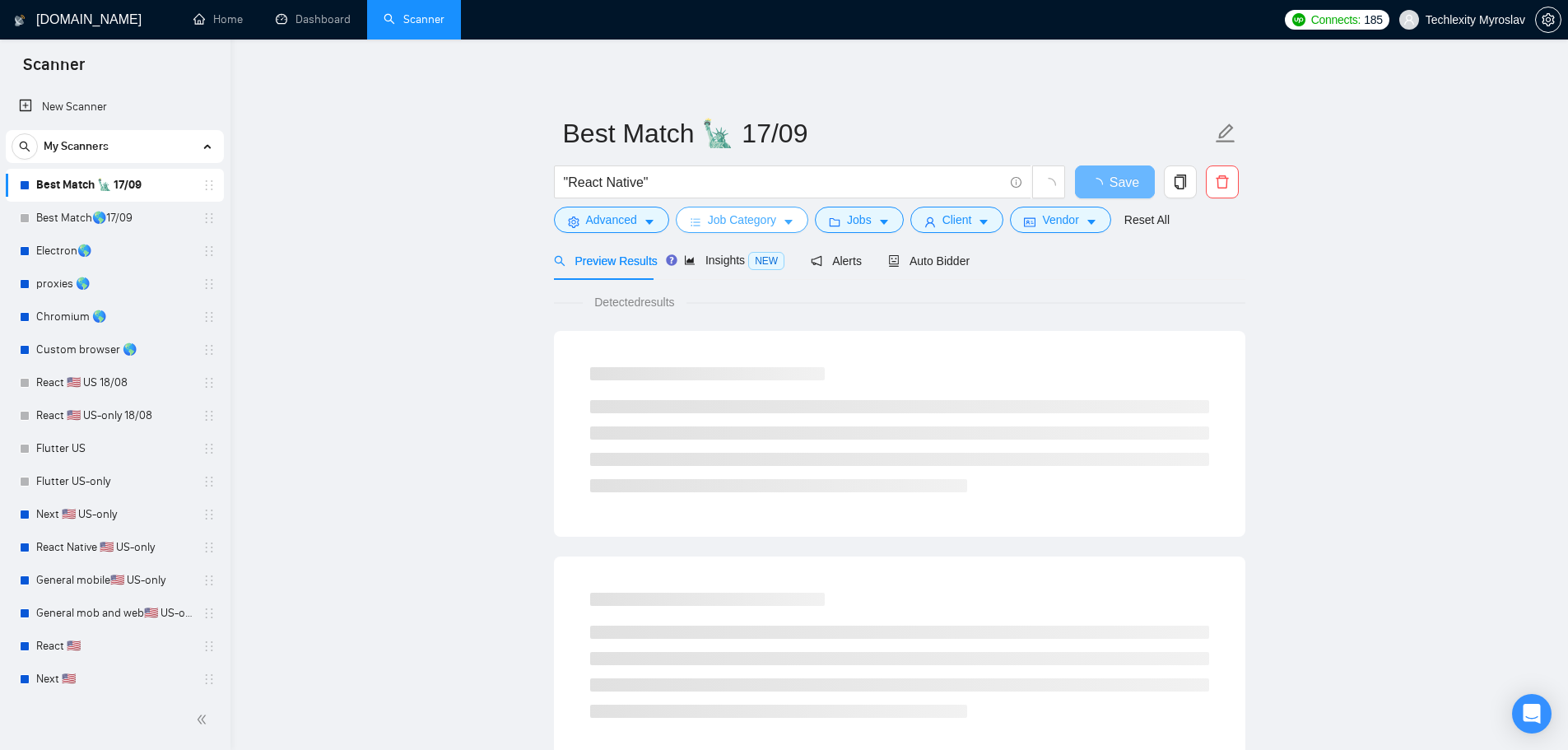
click at [706, 221] on button "Job Category" at bounding box center [742, 219] width 132 height 26
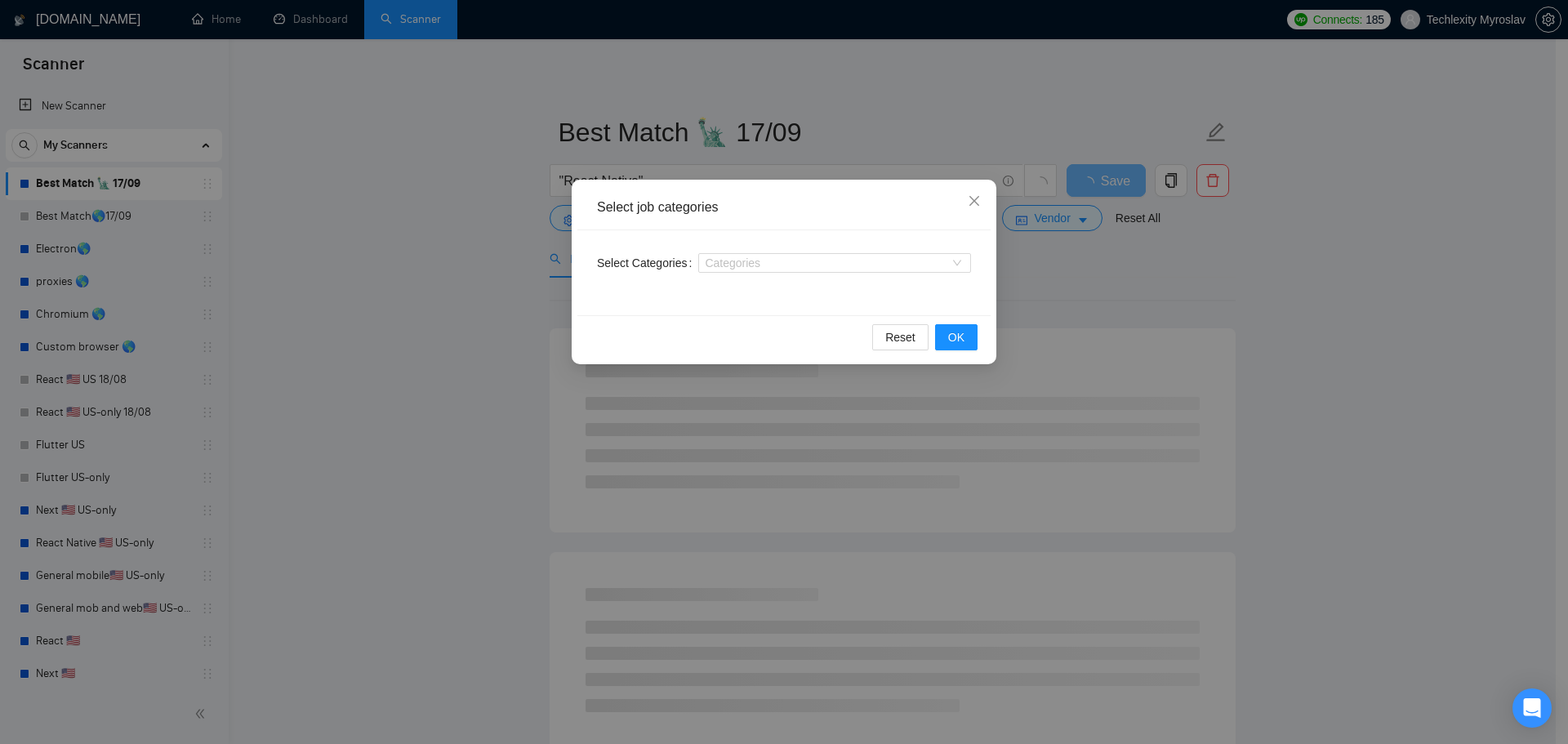
click at [447, 213] on div "Select job categories Select Categories Categories Reset OK" at bounding box center [784, 372] width 1568 height 744
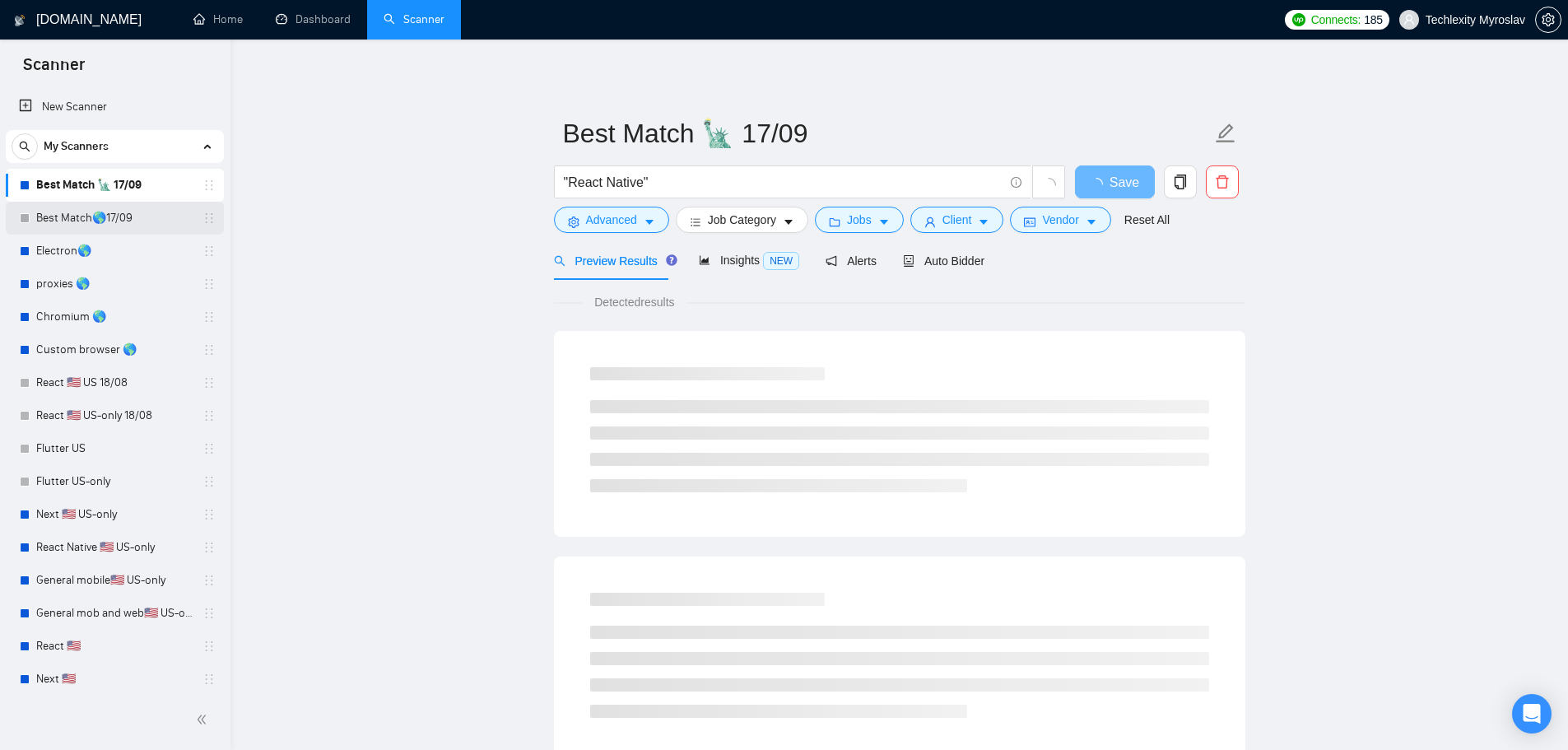
click at [102, 211] on link "Best Match🌎17/09" at bounding box center [114, 217] width 157 height 33
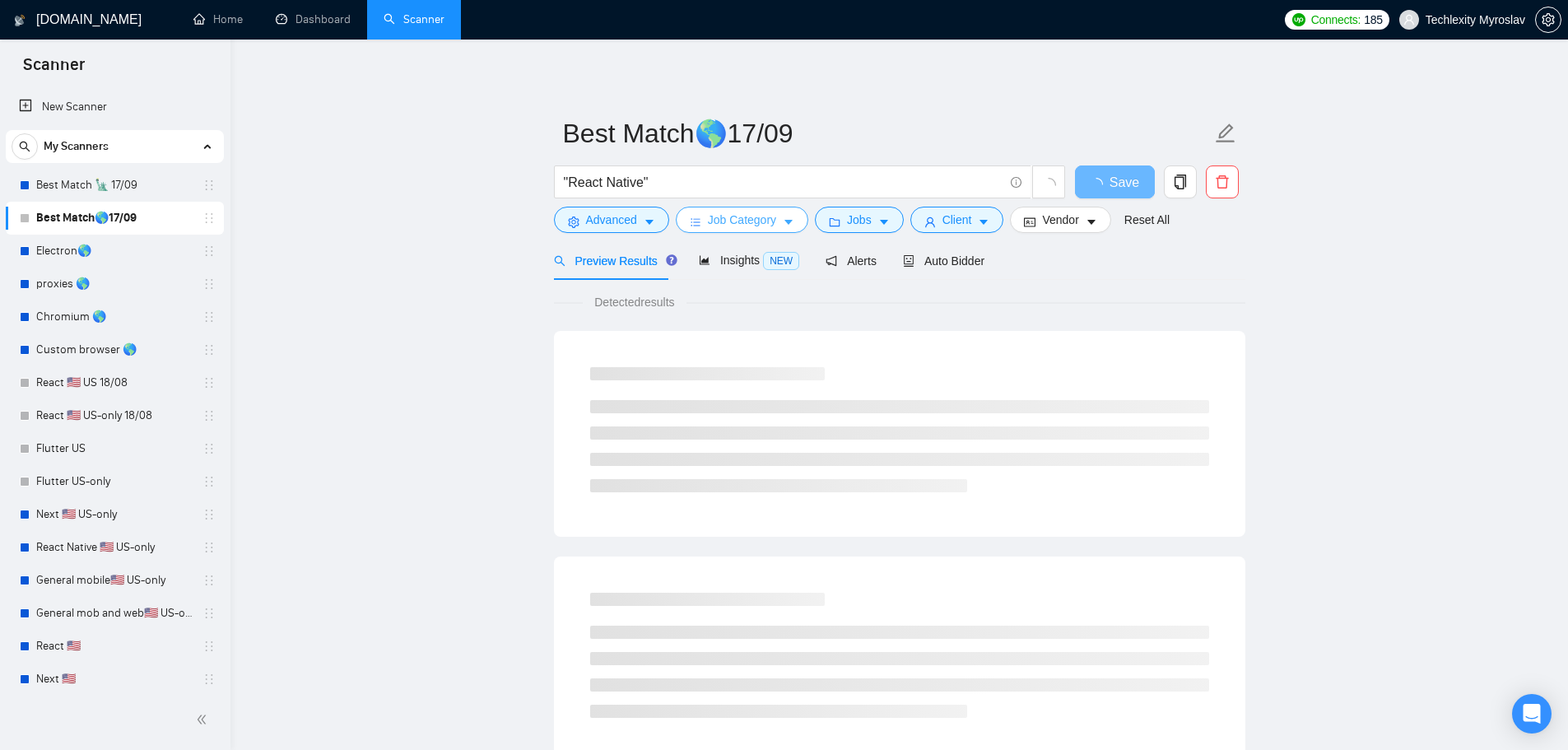
click at [716, 217] on span "Job Category" at bounding box center [742, 220] width 68 height 18
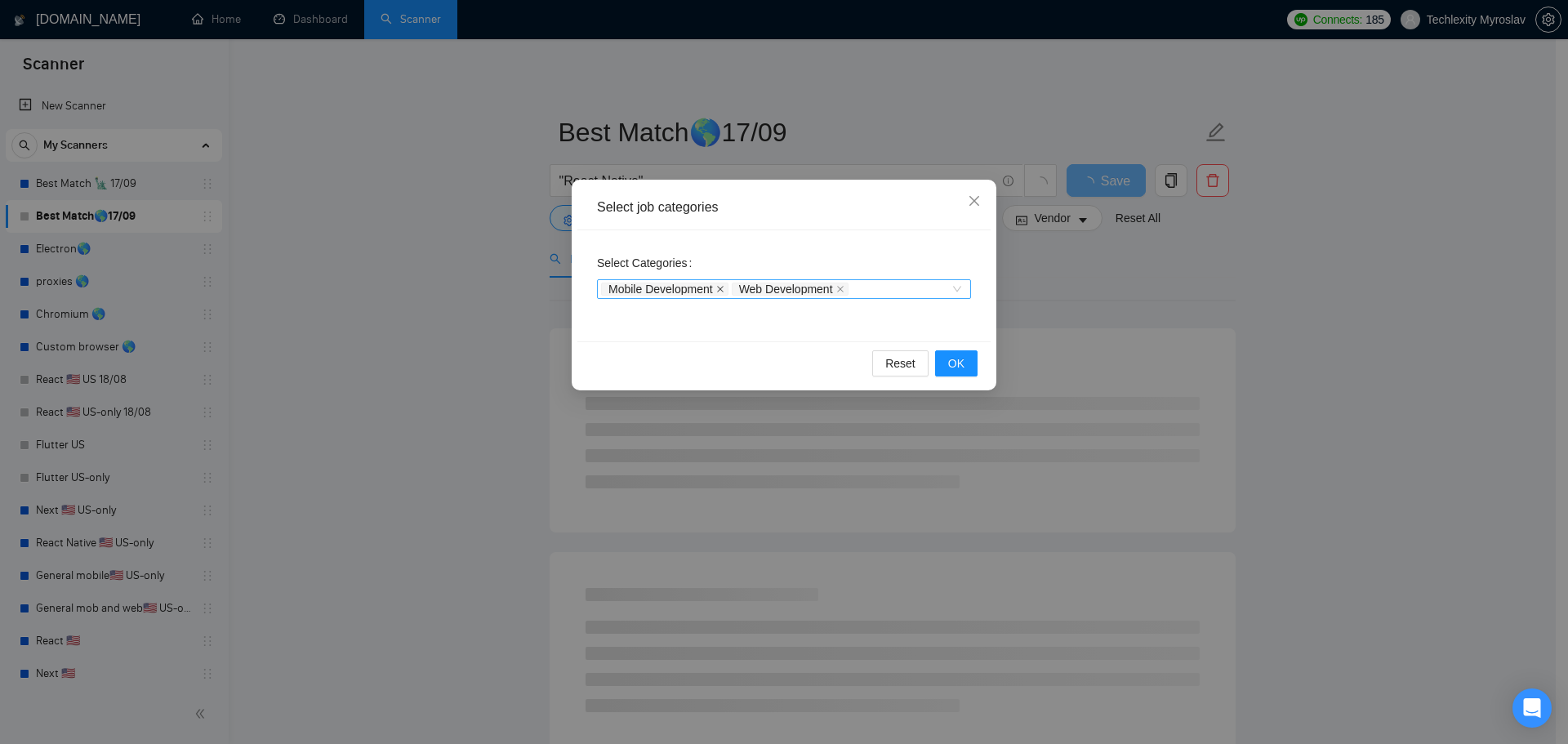
click at [722, 286] on icon "close" at bounding box center [720, 289] width 8 height 8
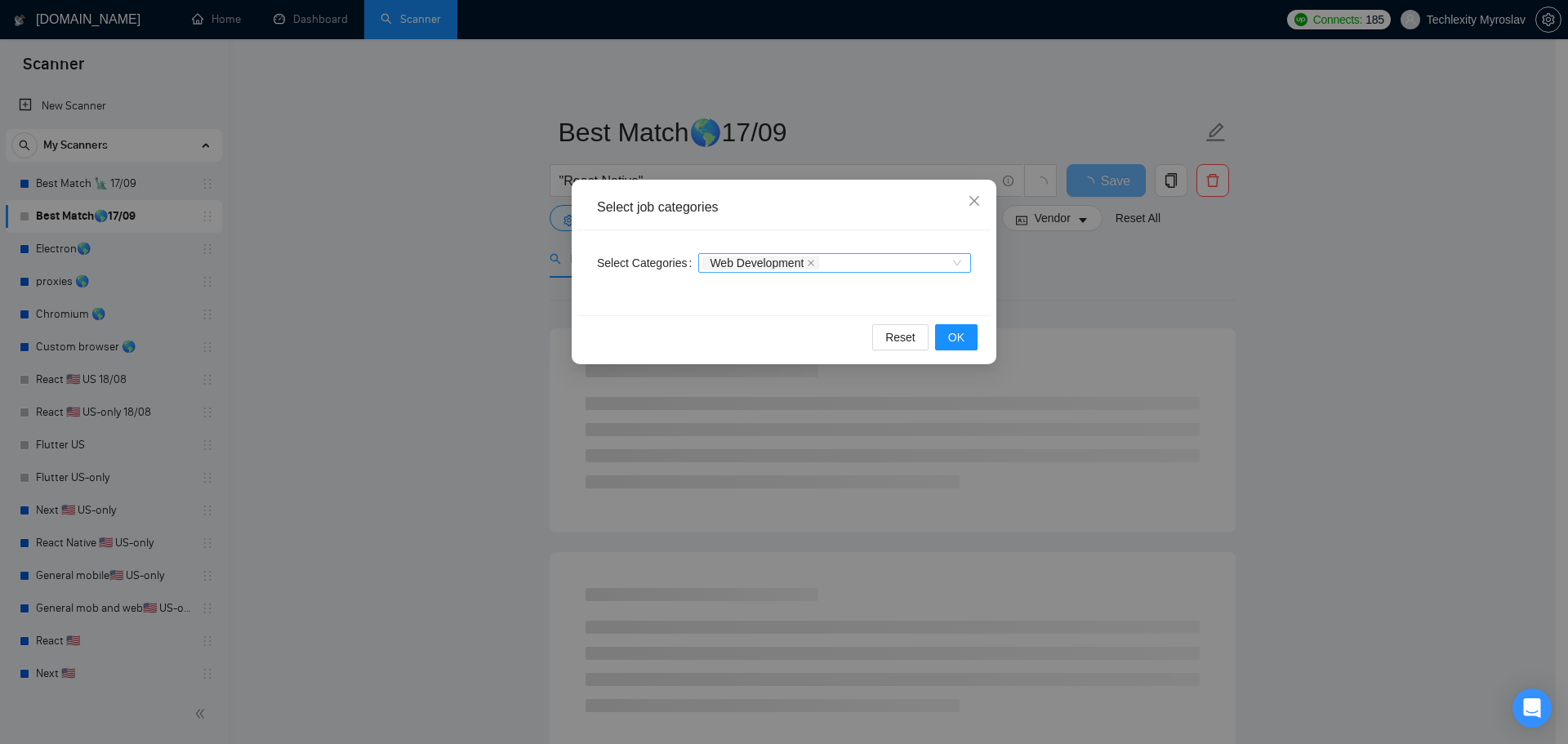
click at [720, 290] on div "Select Categories Web Development" at bounding box center [784, 273] width 414 height 85
click at [811, 262] on icon "close" at bounding box center [811, 263] width 8 height 8
click at [950, 332] on span "OK" at bounding box center [956, 337] width 16 height 18
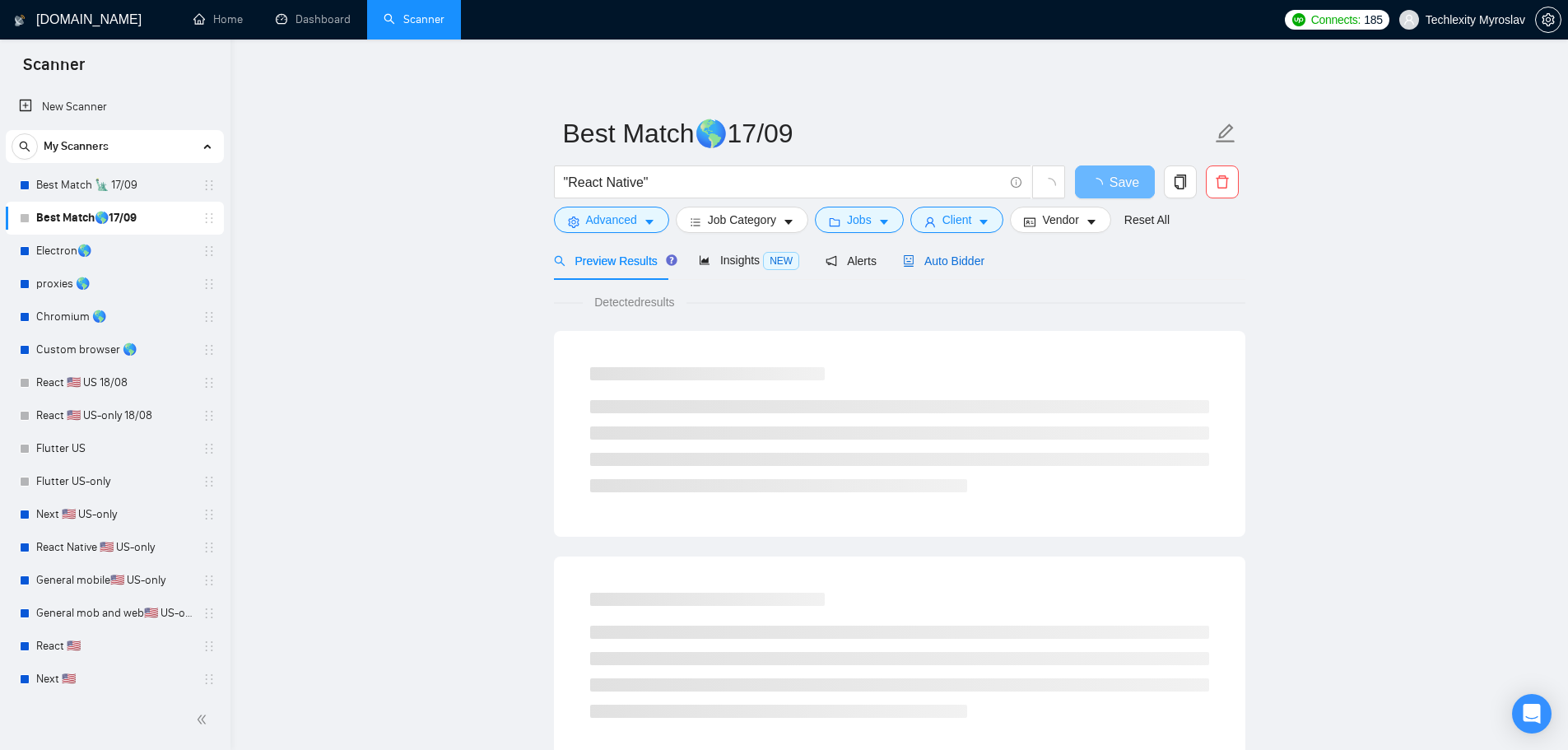
click at [942, 269] on div "Auto Bidder" at bounding box center [943, 261] width 81 height 18
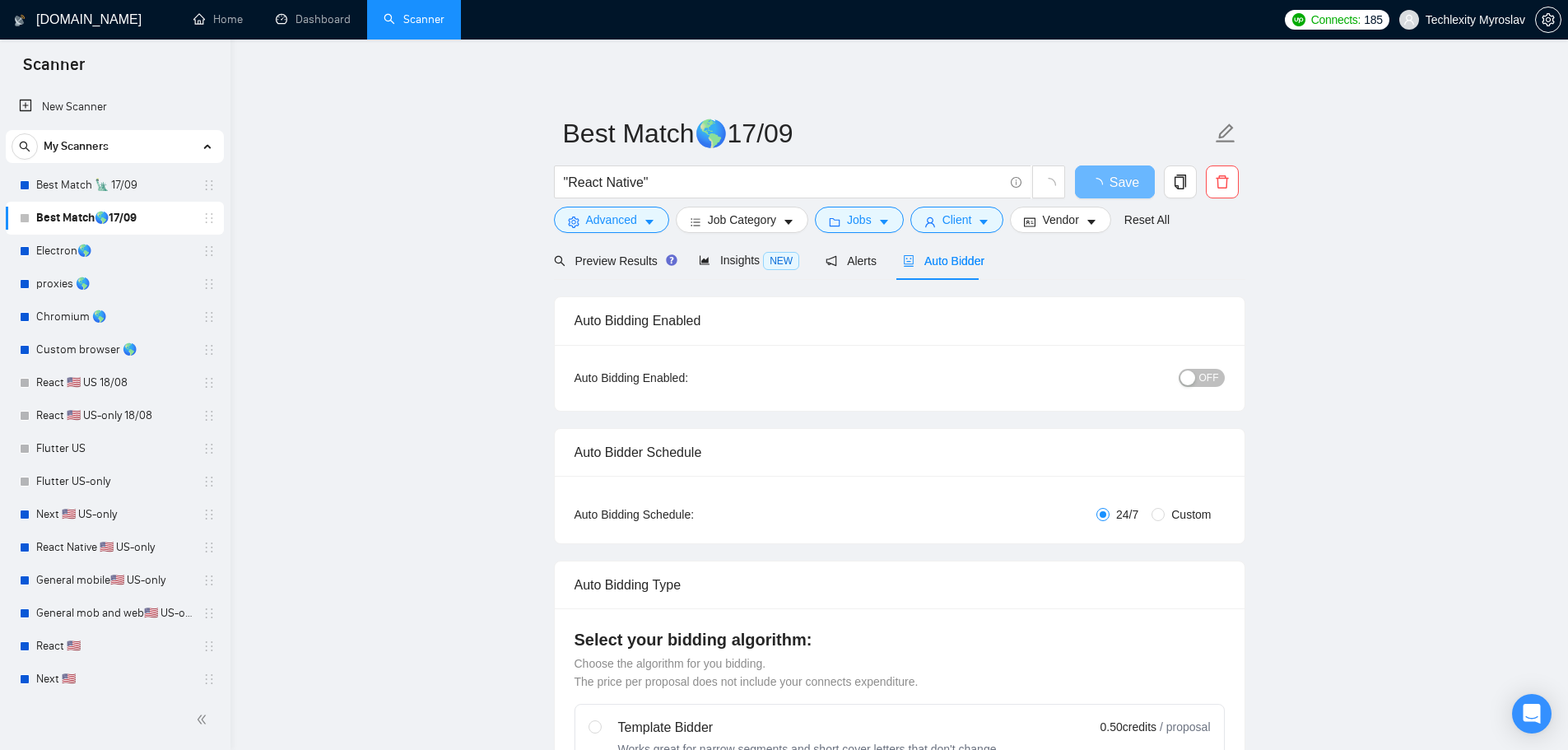
radio input "false"
radio input "true"
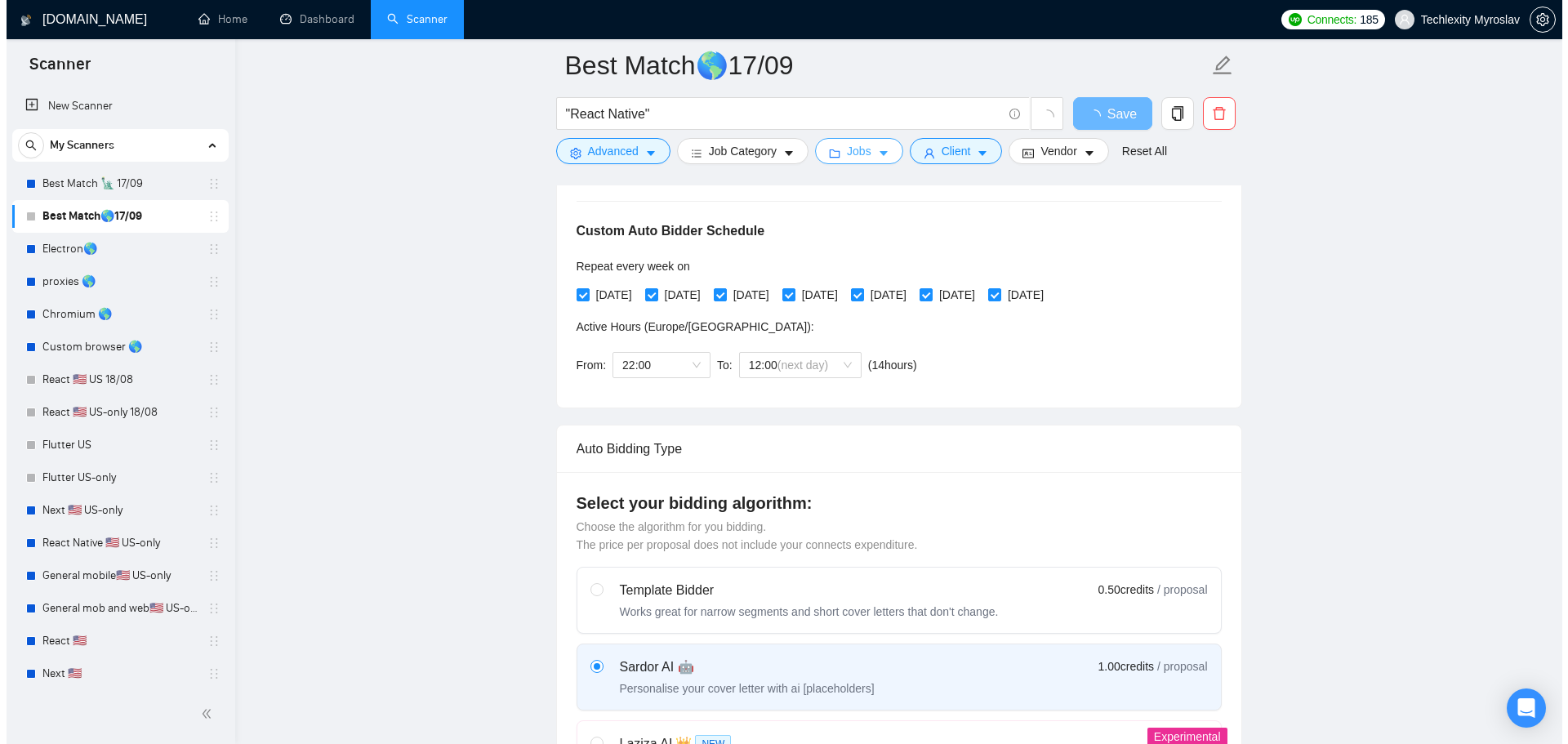
scroll to position [327, 0]
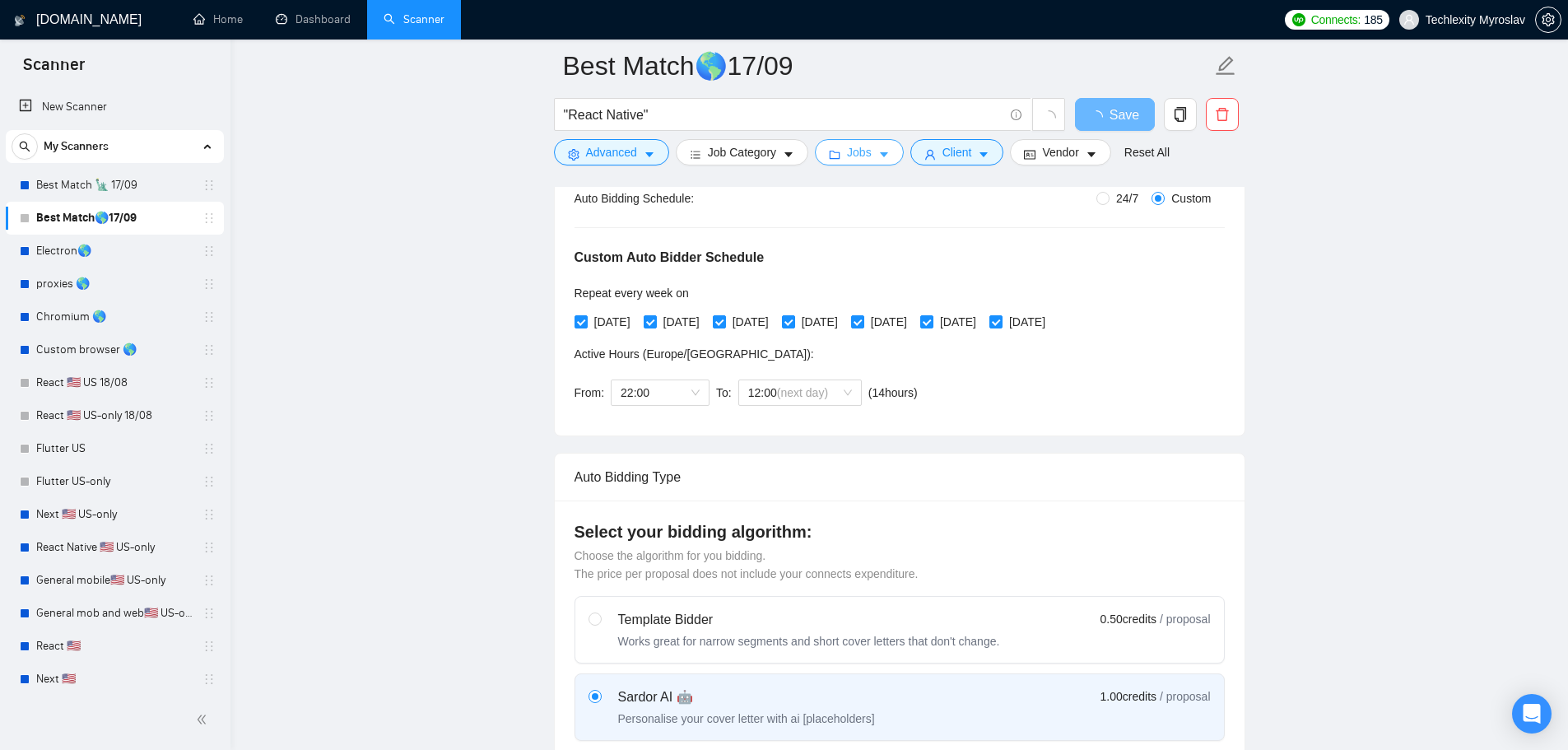
click at [872, 151] on button "Jobs" at bounding box center [859, 151] width 89 height 26
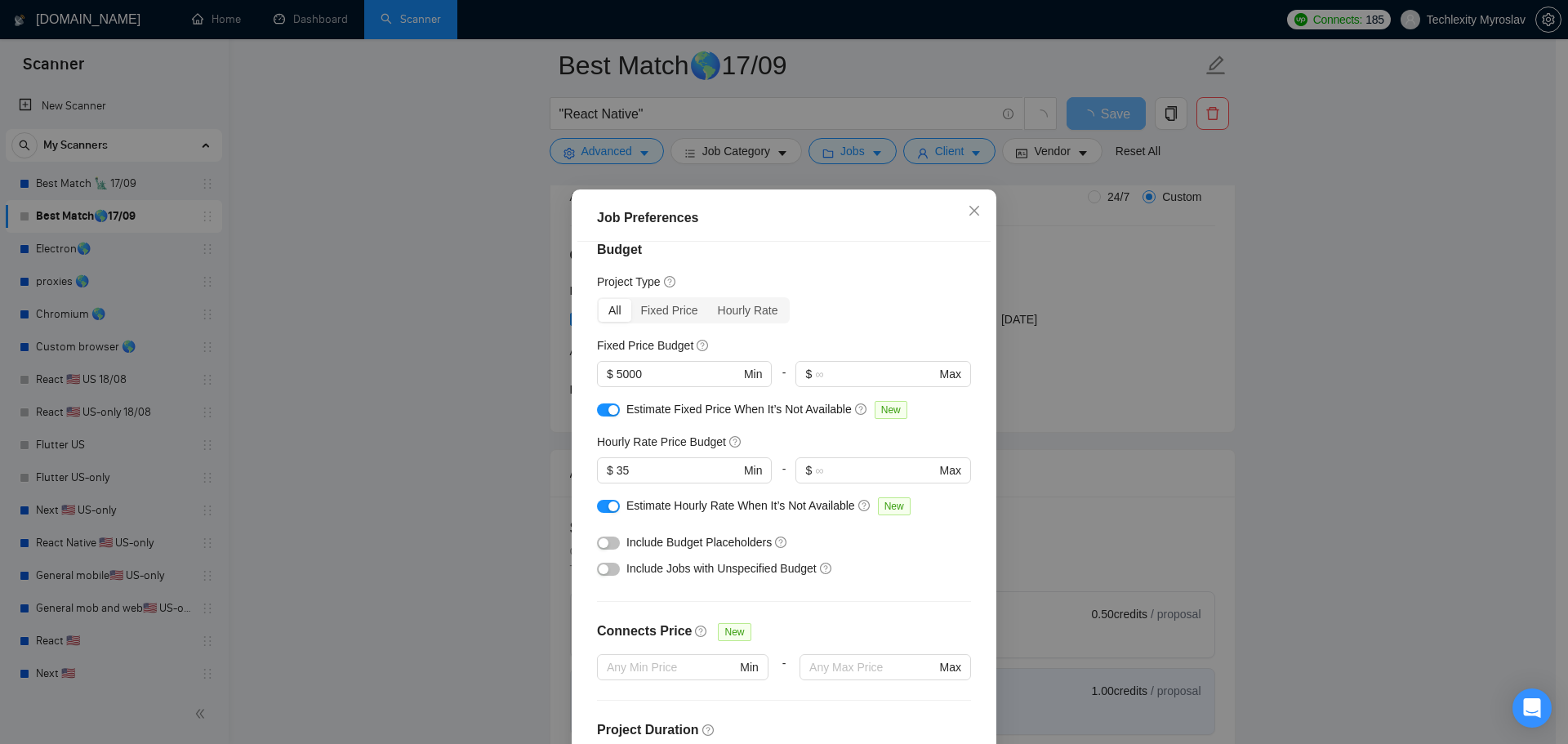
scroll to position [0, 0]
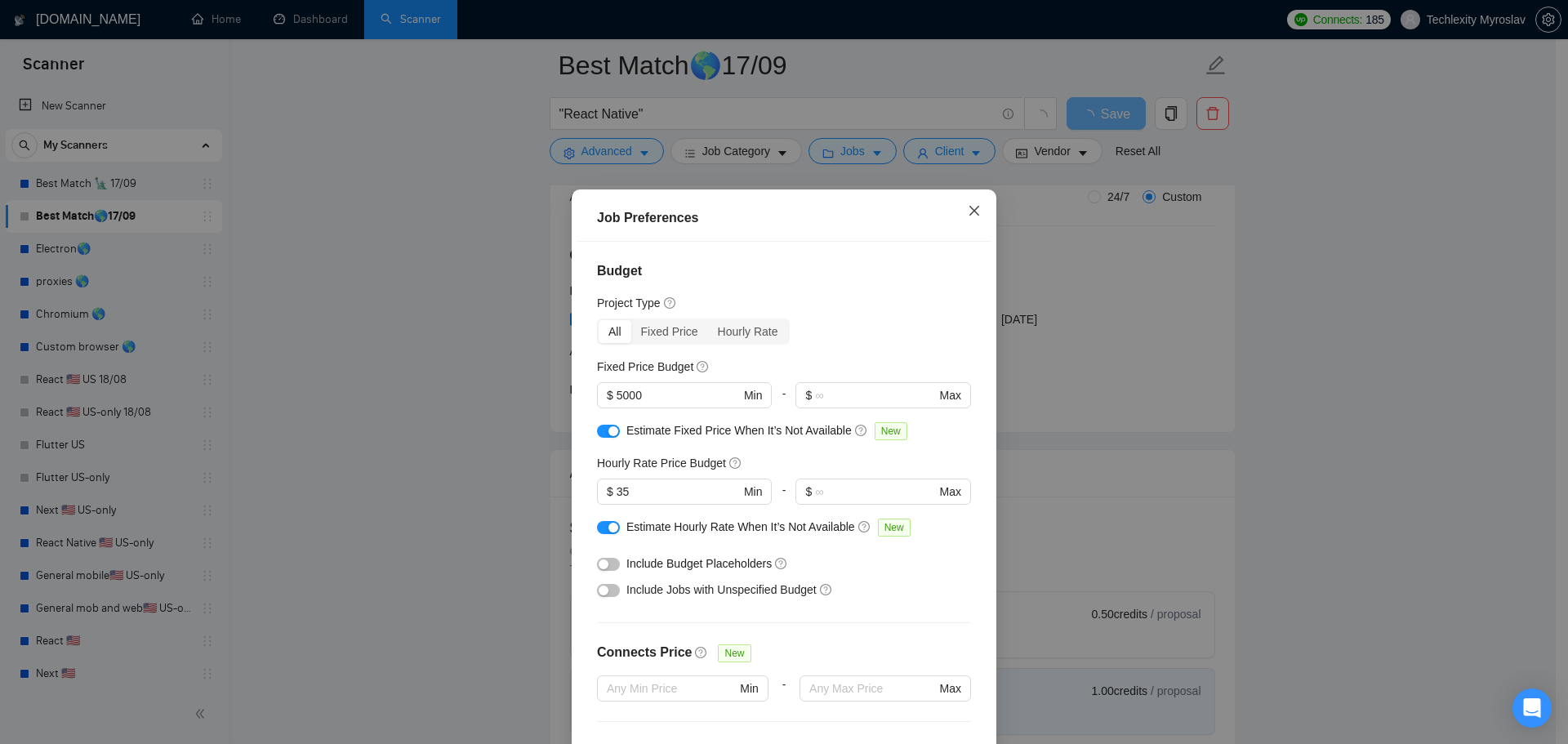
click at [968, 214] on icon "close" at bounding box center [974, 210] width 13 height 13
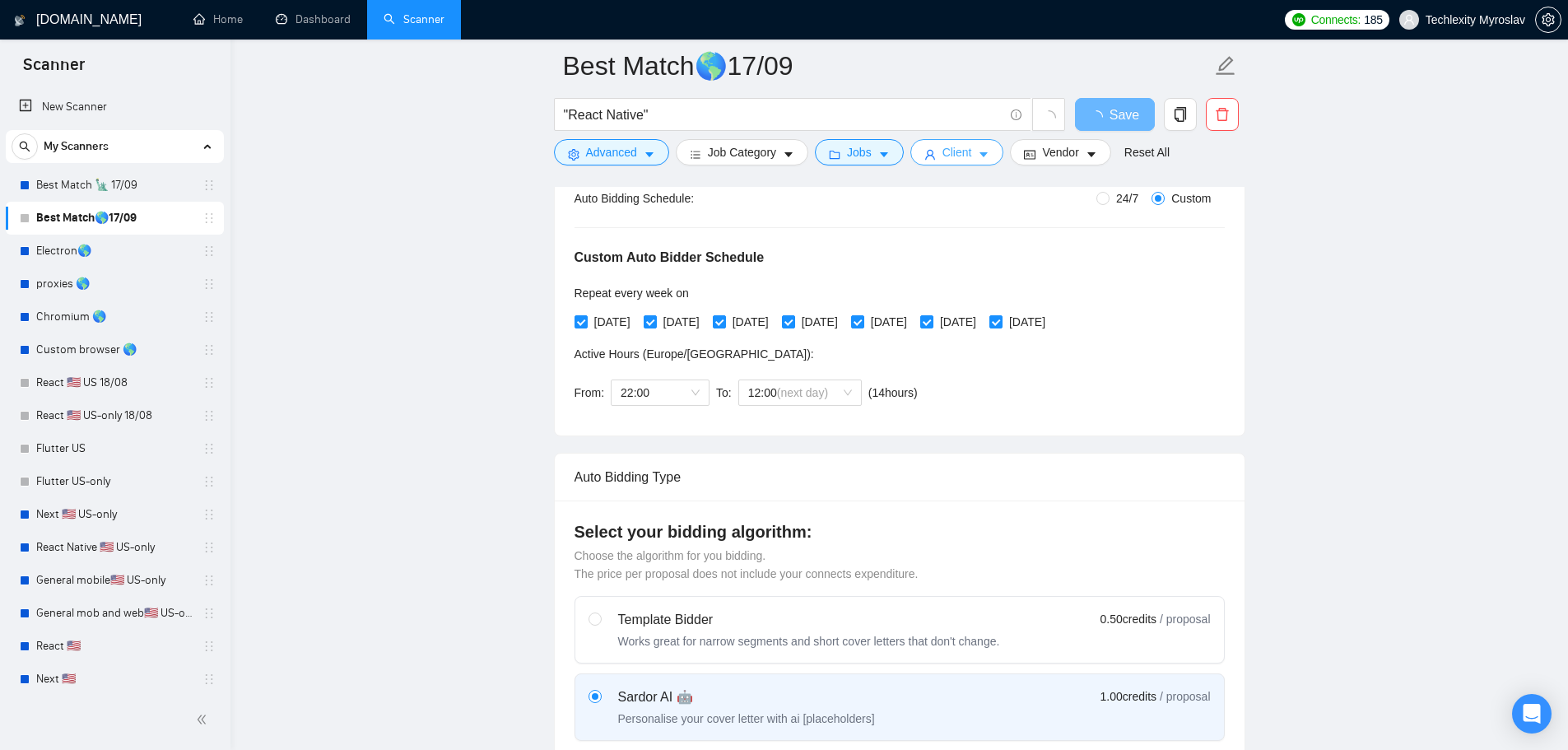
click at [942, 158] on span "Client" at bounding box center [956, 152] width 30 height 18
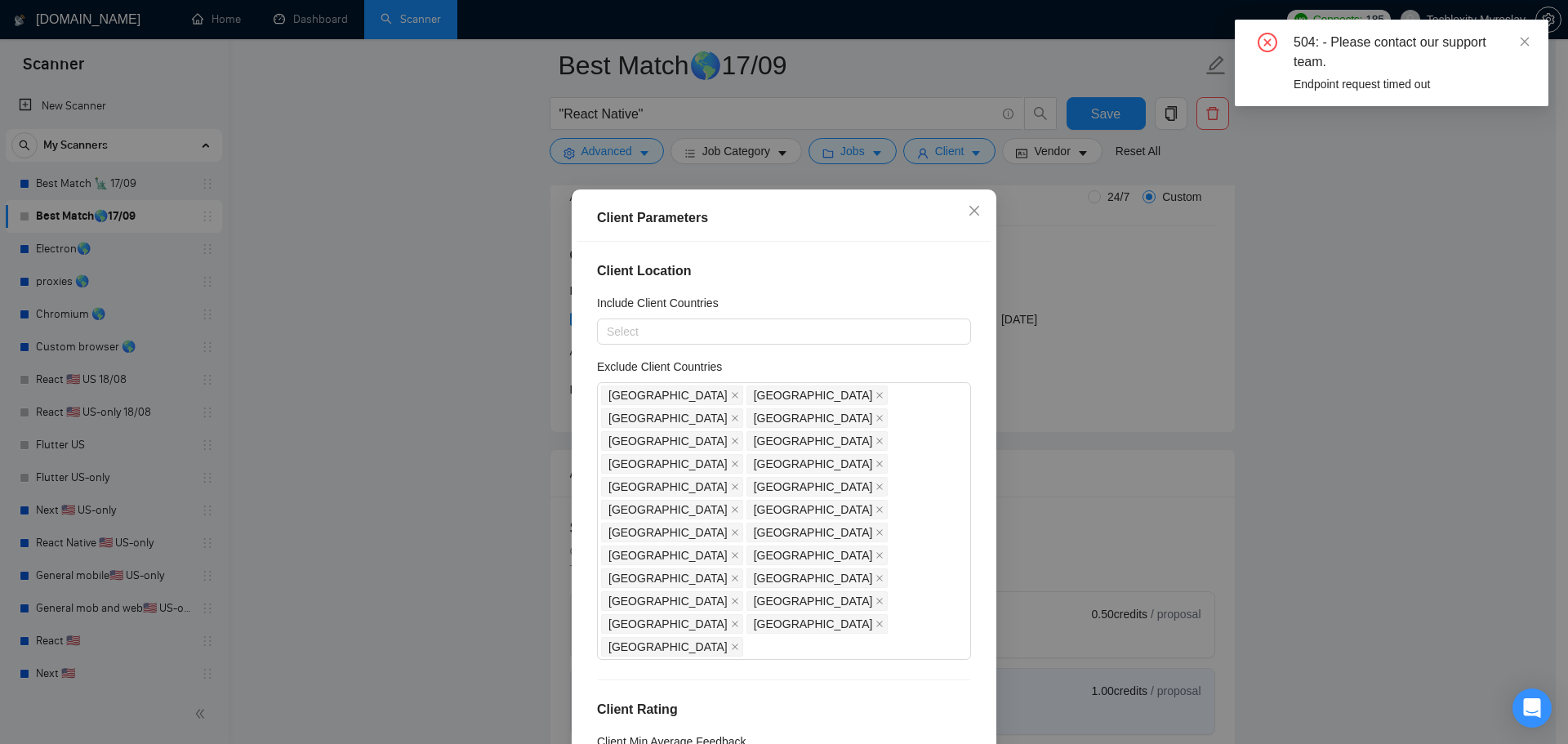
click at [1308, 381] on div "Client Parameters Client Location Include Client Countries Select Exclude Clien…" at bounding box center [784, 372] width 1568 height 744
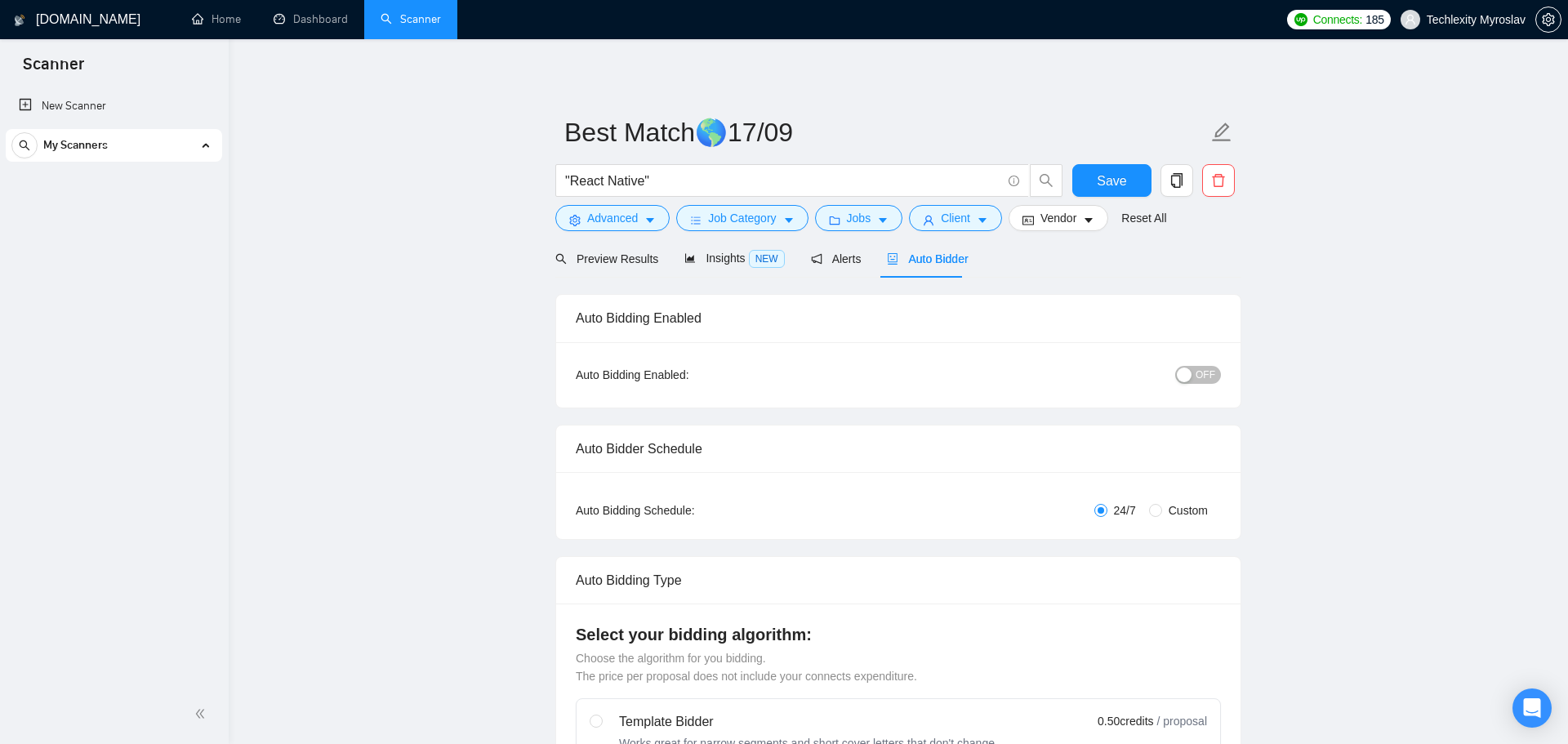
radio input "false"
radio input "true"
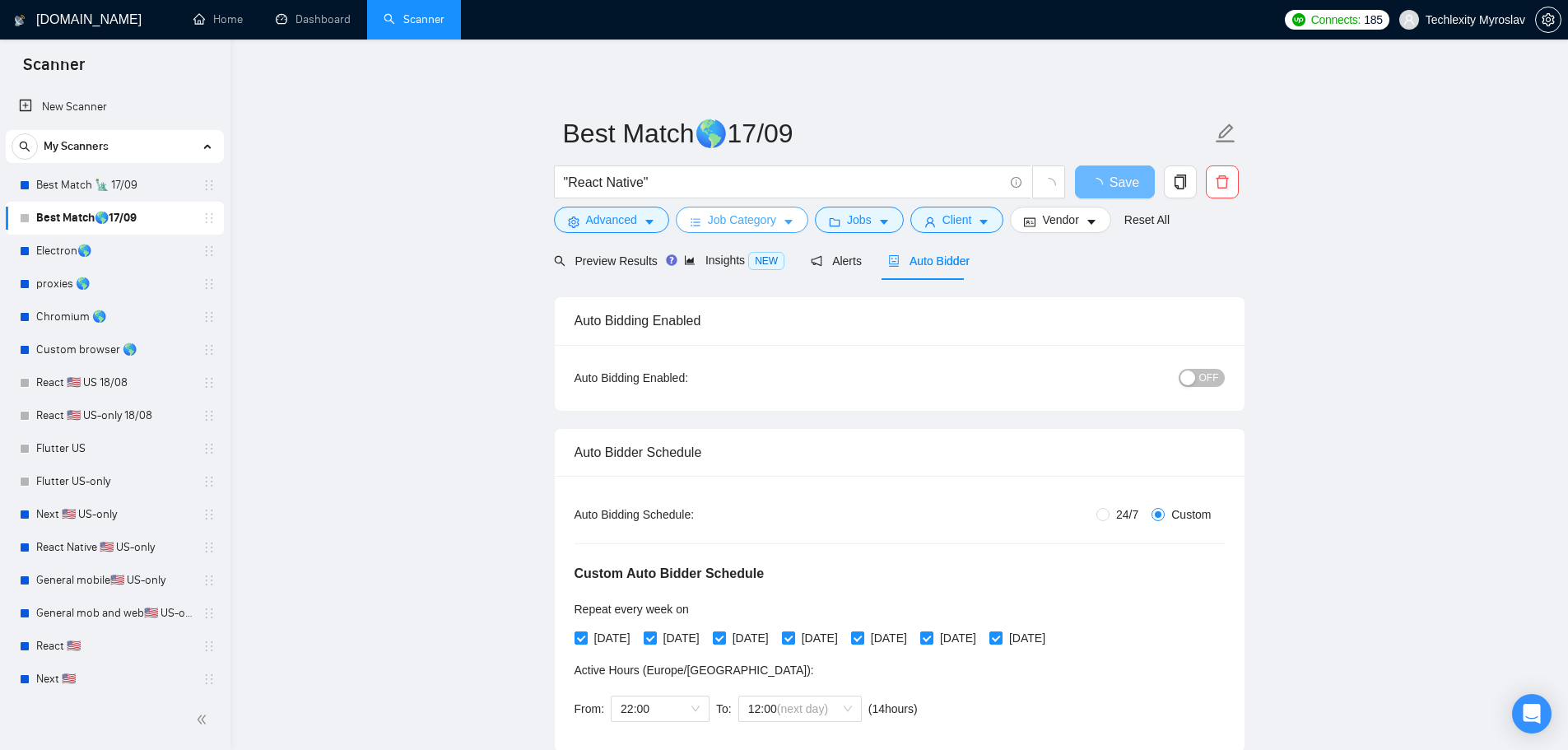
click at [739, 214] on span "Job Category" at bounding box center [742, 220] width 68 height 18
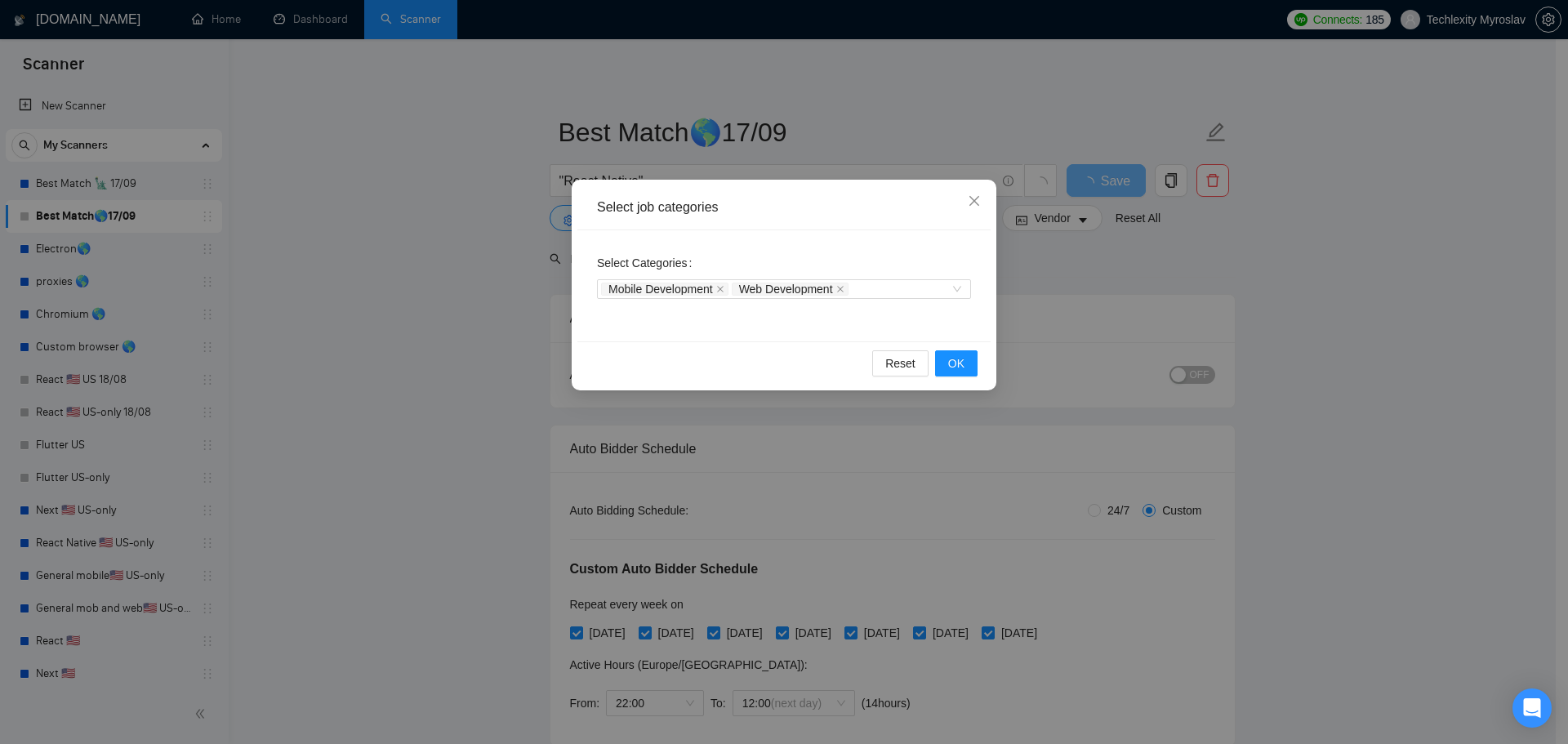
click at [719, 288] on icon "close" at bounding box center [720, 289] width 8 height 8
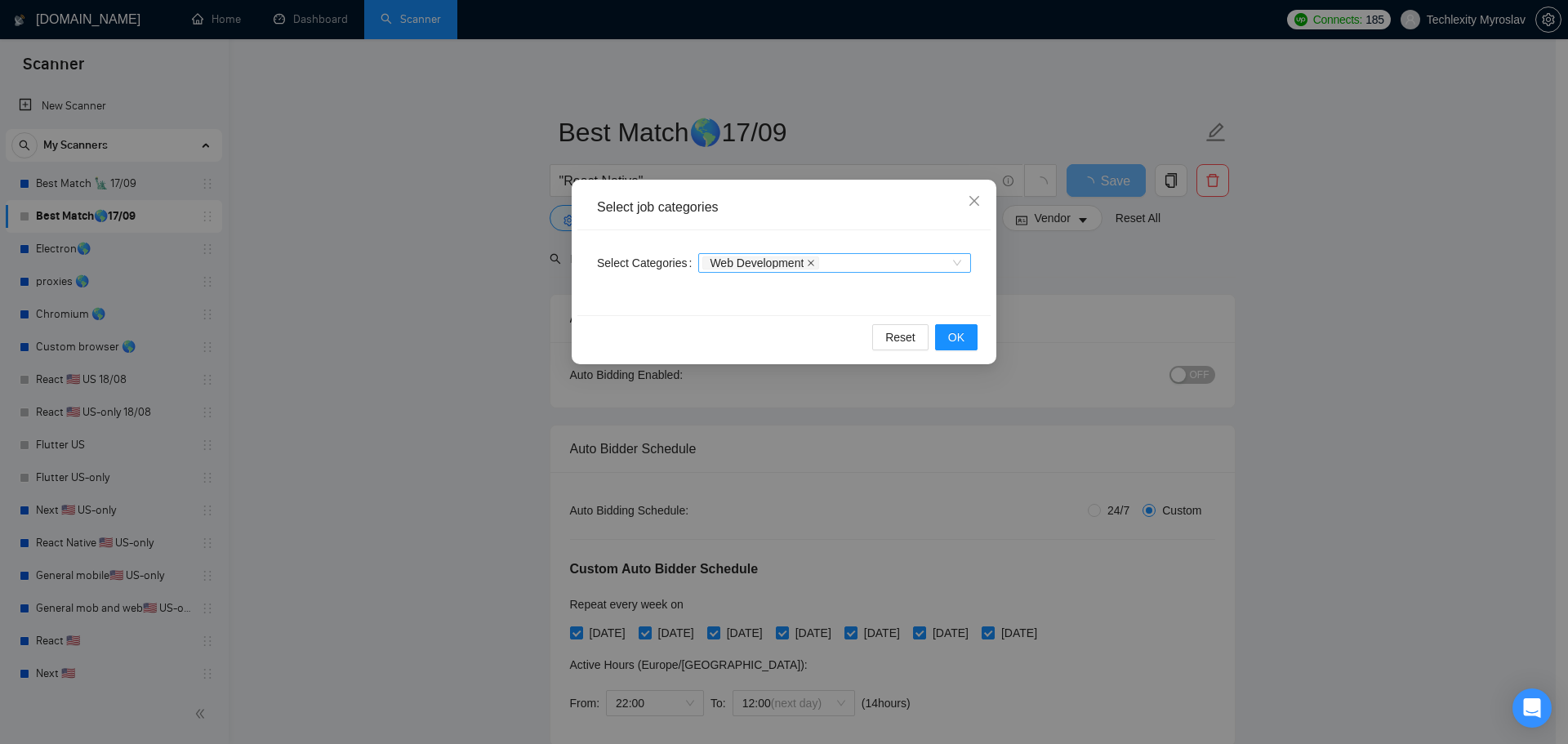
click at [807, 260] on icon "close" at bounding box center [811, 263] width 8 height 8
click at [953, 339] on span "OK" at bounding box center [956, 337] width 16 height 18
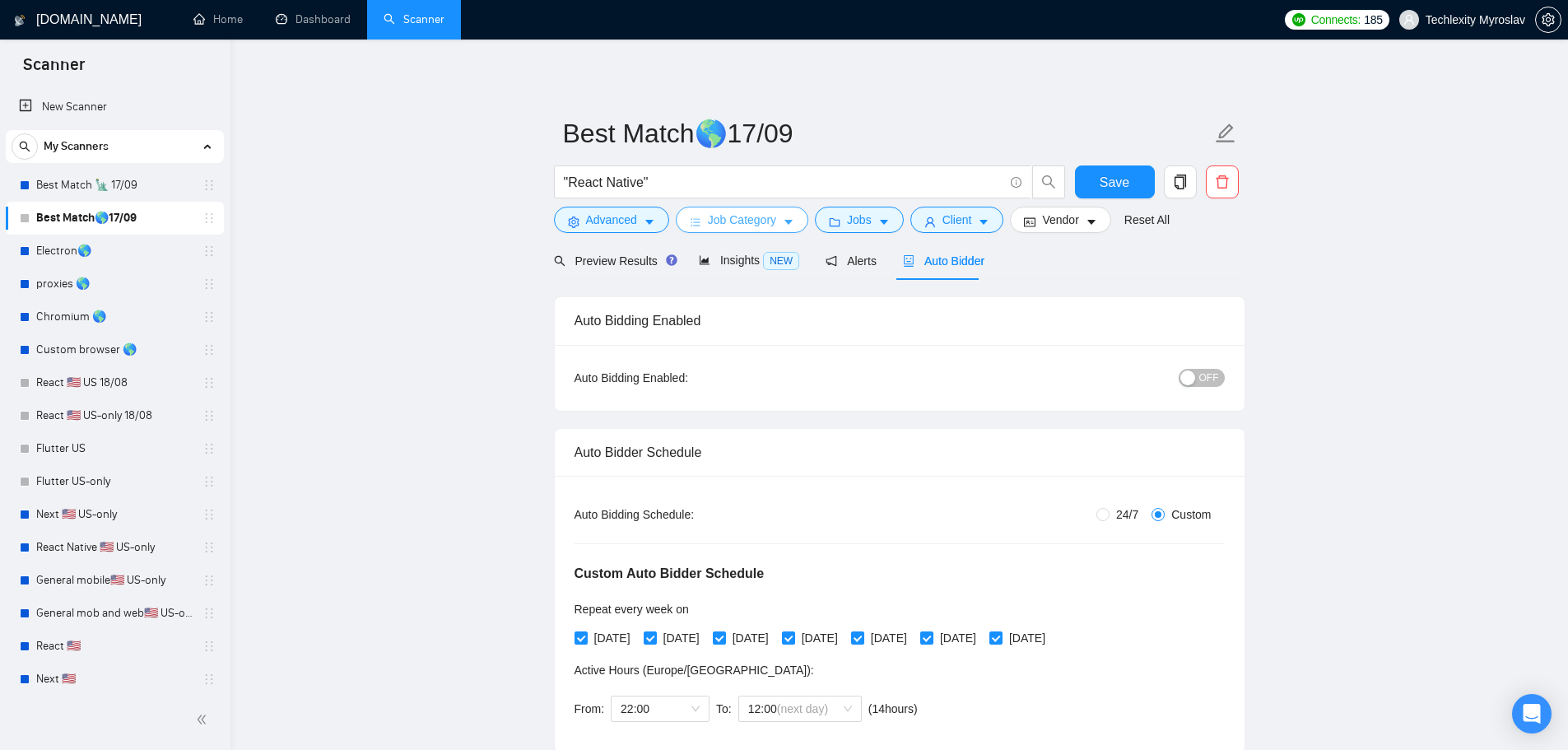
click at [768, 218] on span "Job Category" at bounding box center [742, 220] width 68 height 18
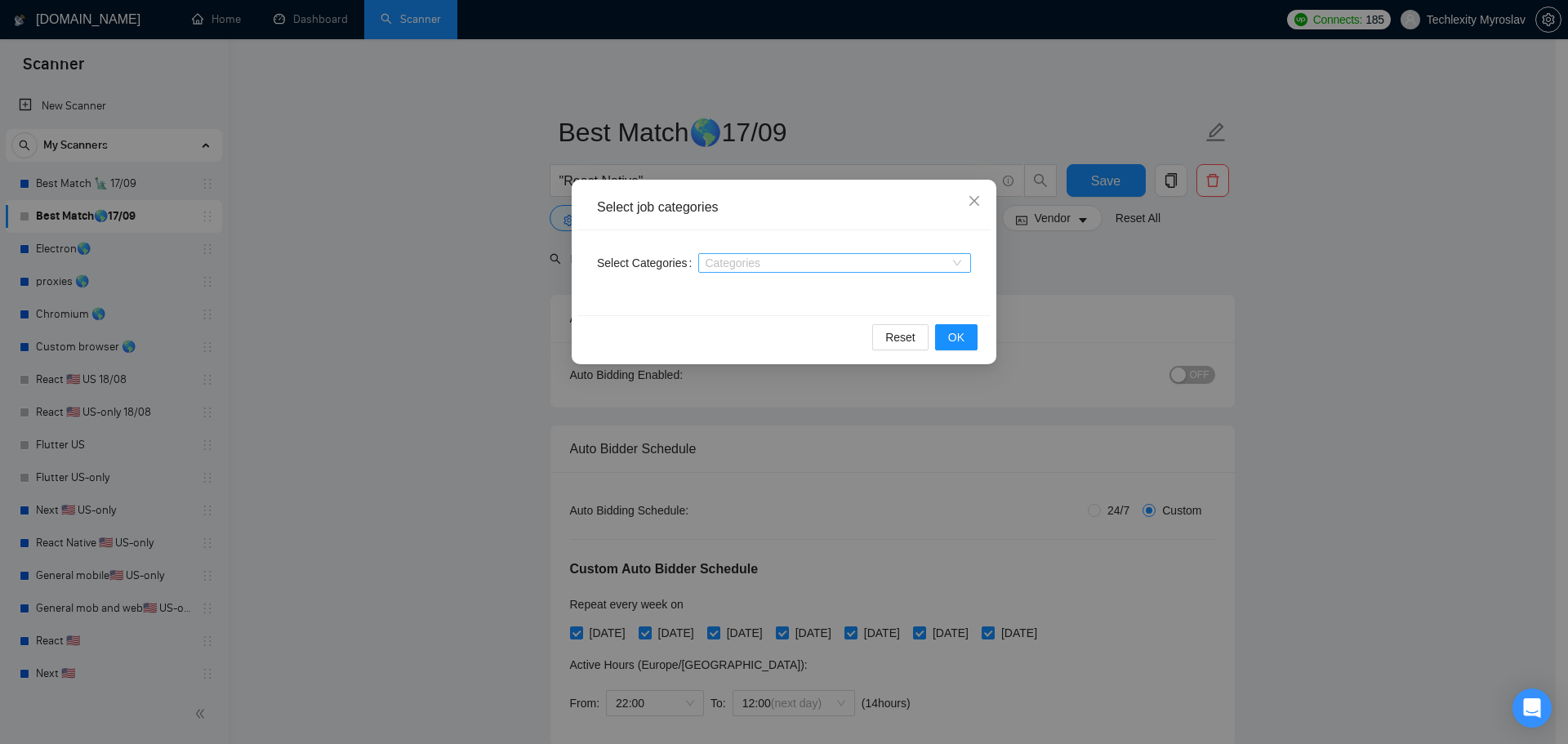
click at [986, 128] on div "Select job categories Select Categories Categories Reset OK" at bounding box center [784, 372] width 1568 height 744
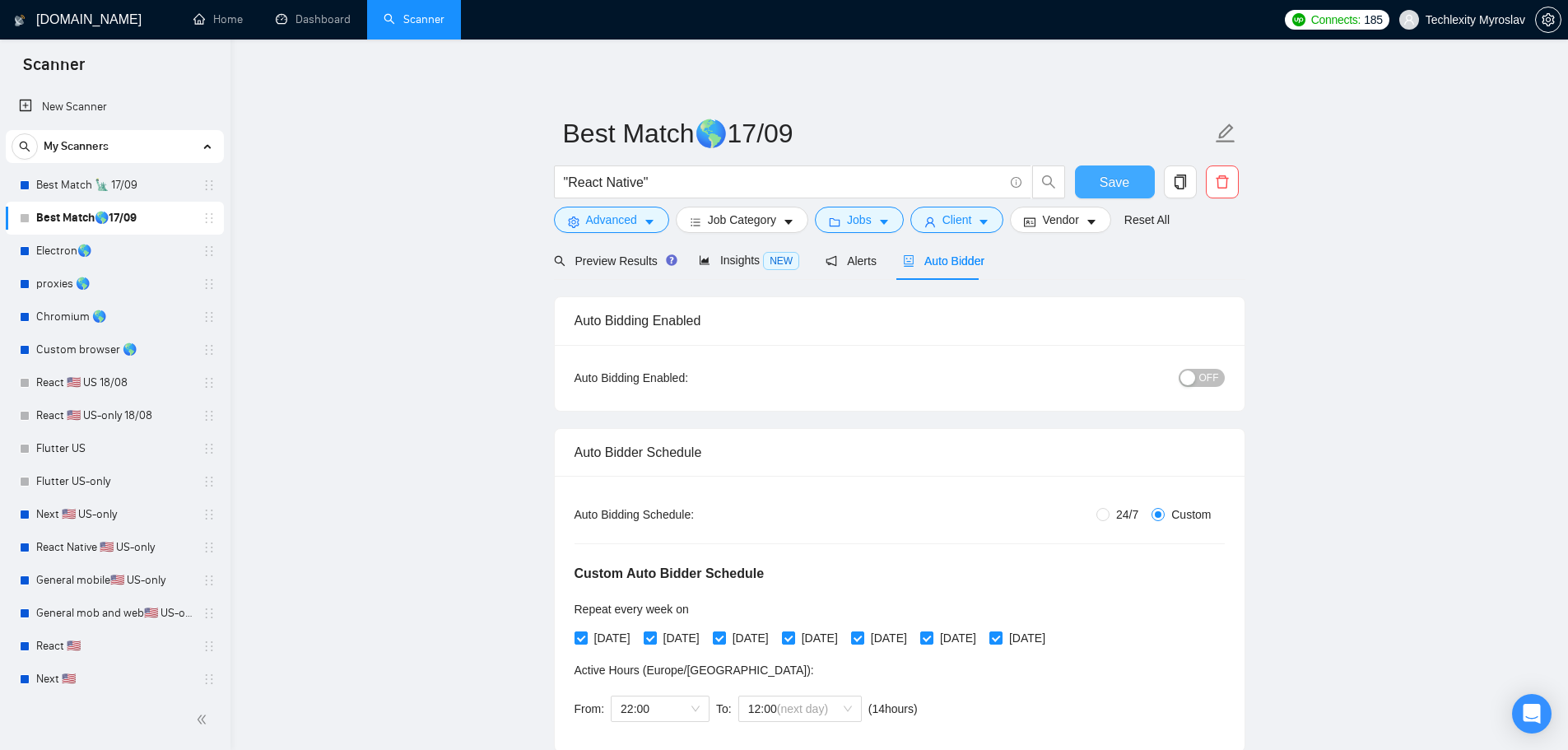
click at [1106, 180] on span "Save" at bounding box center [1114, 182] width 30 height 21
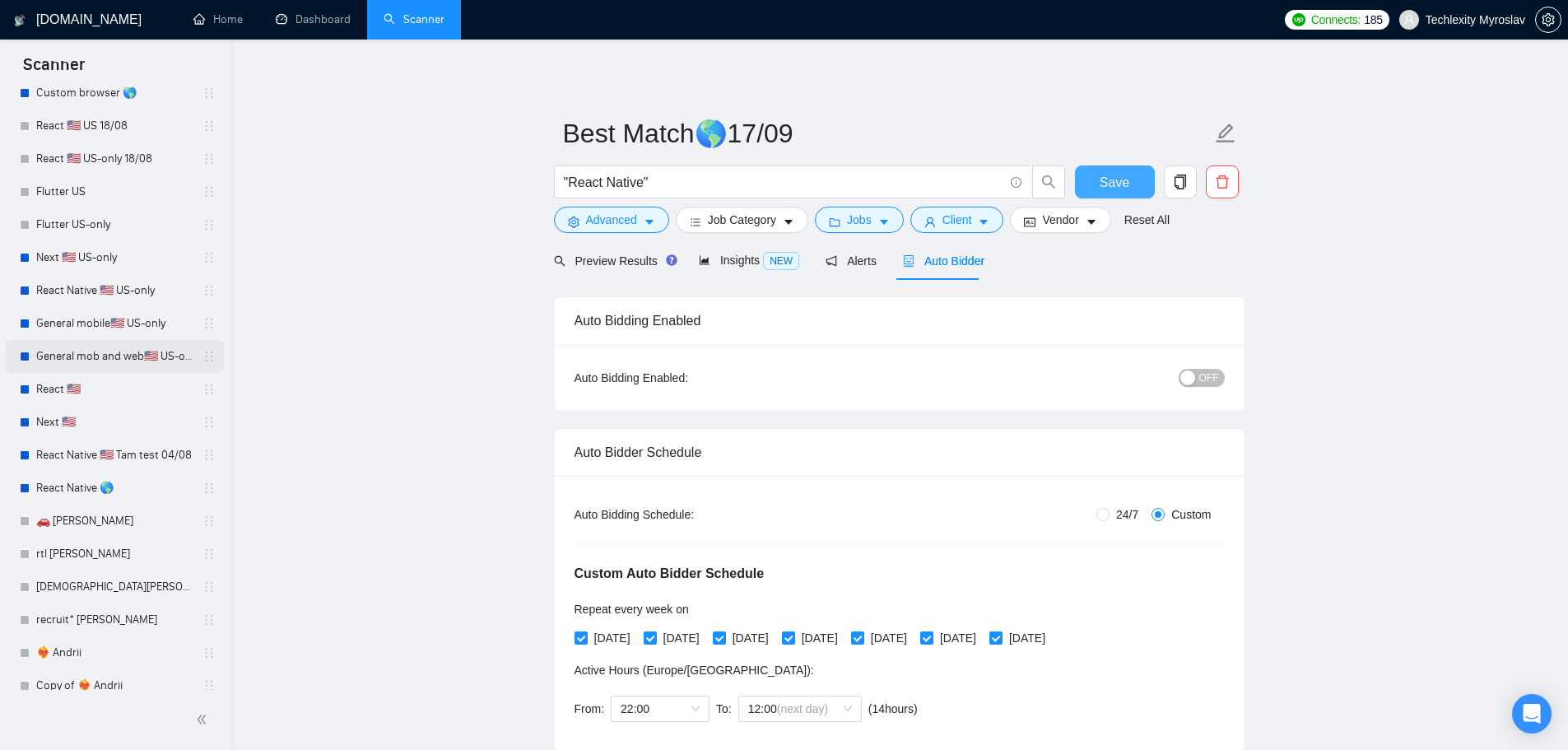
scroll to position [269, 0]
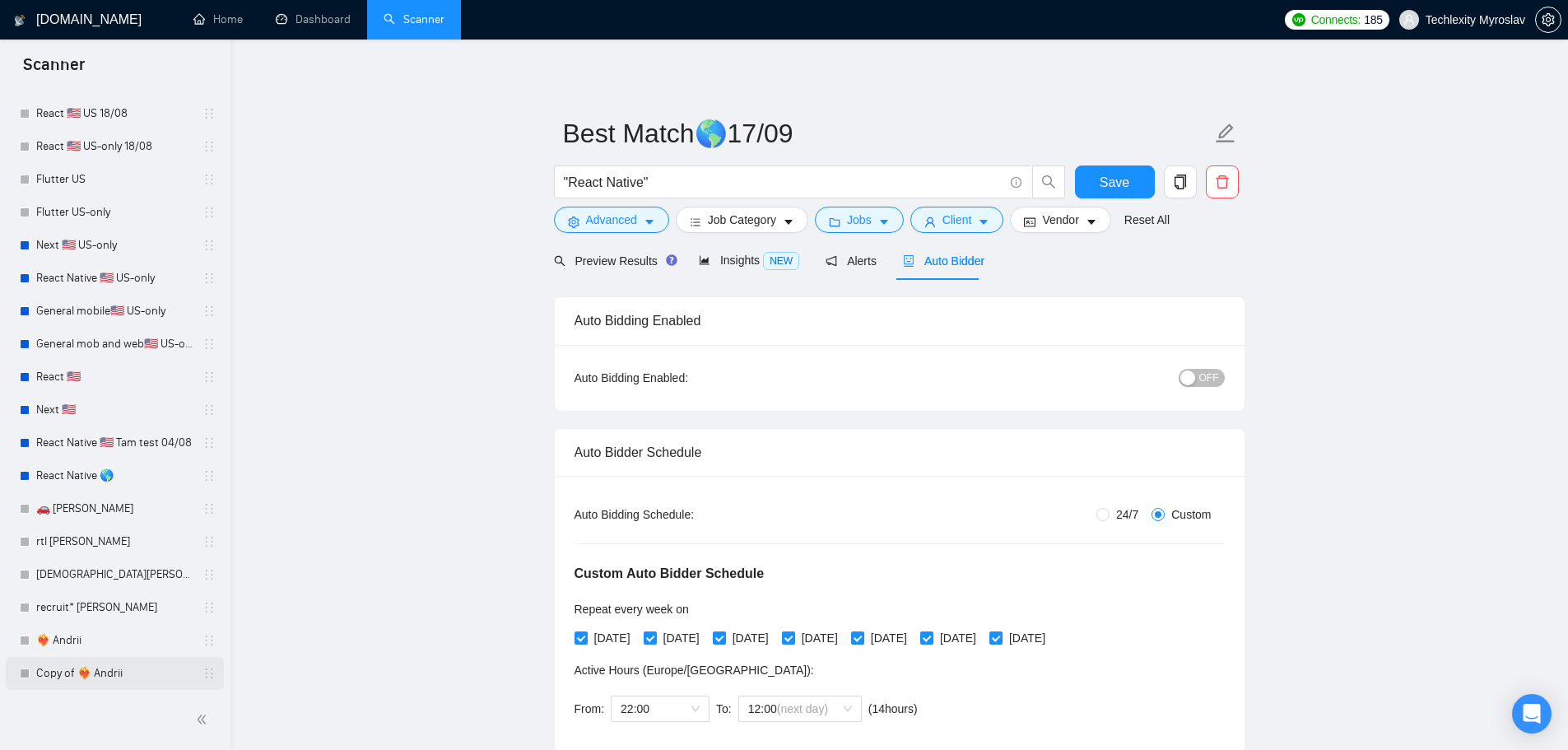
click at [123, 677] on link "Copy of ❤️‍🔥 Andrii" at bounding box center [114, 673] width 157 height 33
